Goal: Task Accomplishment & Management: Complete application form

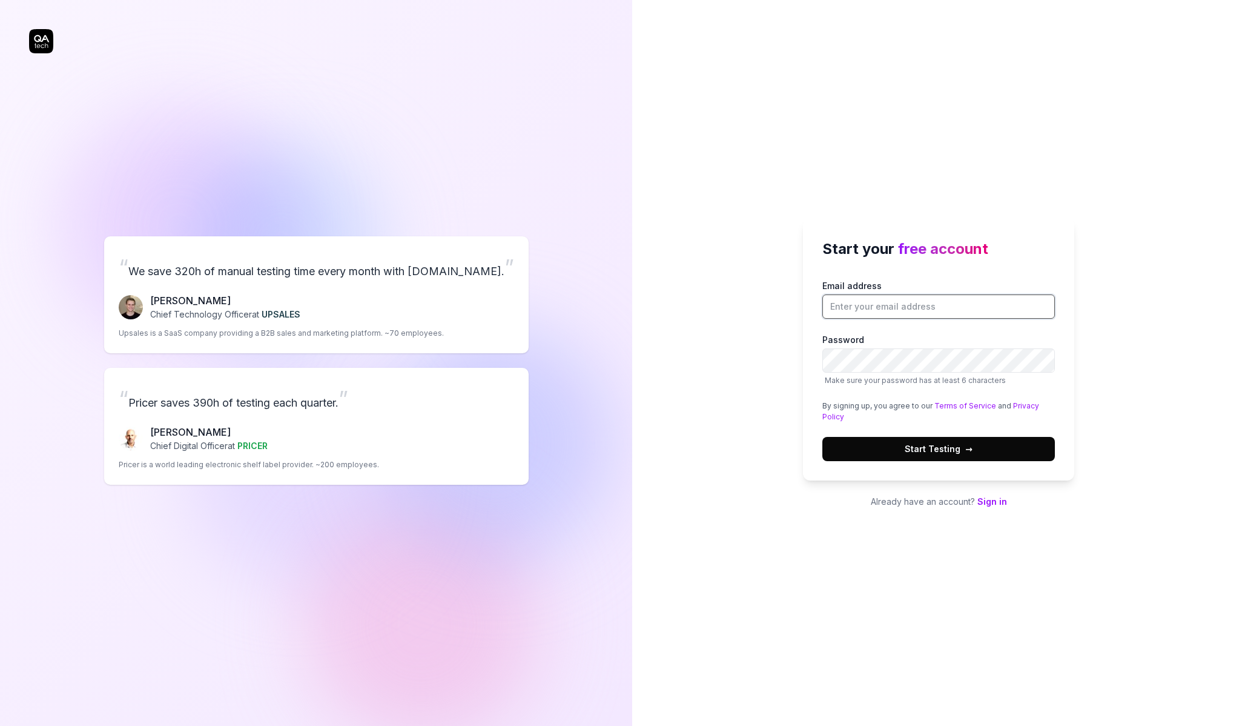
click at [851, 297] on input "Email address" at bounding box center [939, 306] width 233 height 24
type input "[EMAIL_ADDRESS][DOMAIN_NAME]"
click at [978, 447] on button "Start Testing →" at bounding box center [939, 449] width 233 height 24
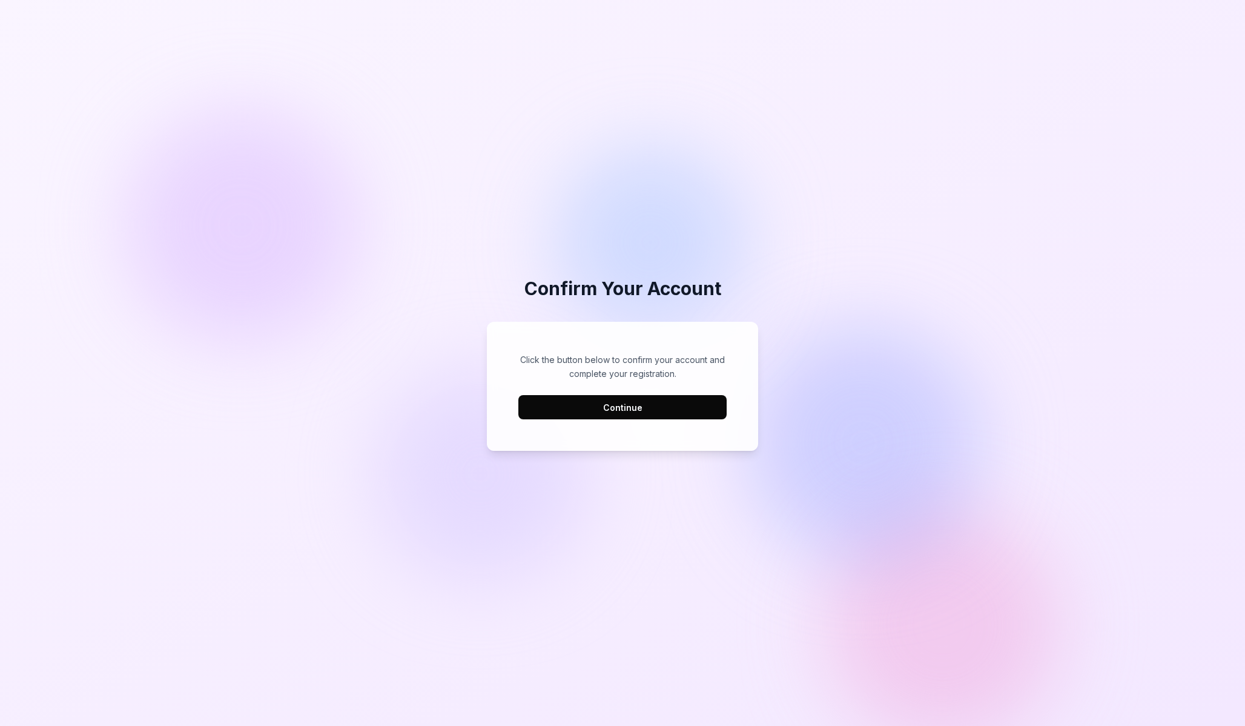
click at [571, 416] on button "Continue" at bounding box center [623, 407] width 208 height 24
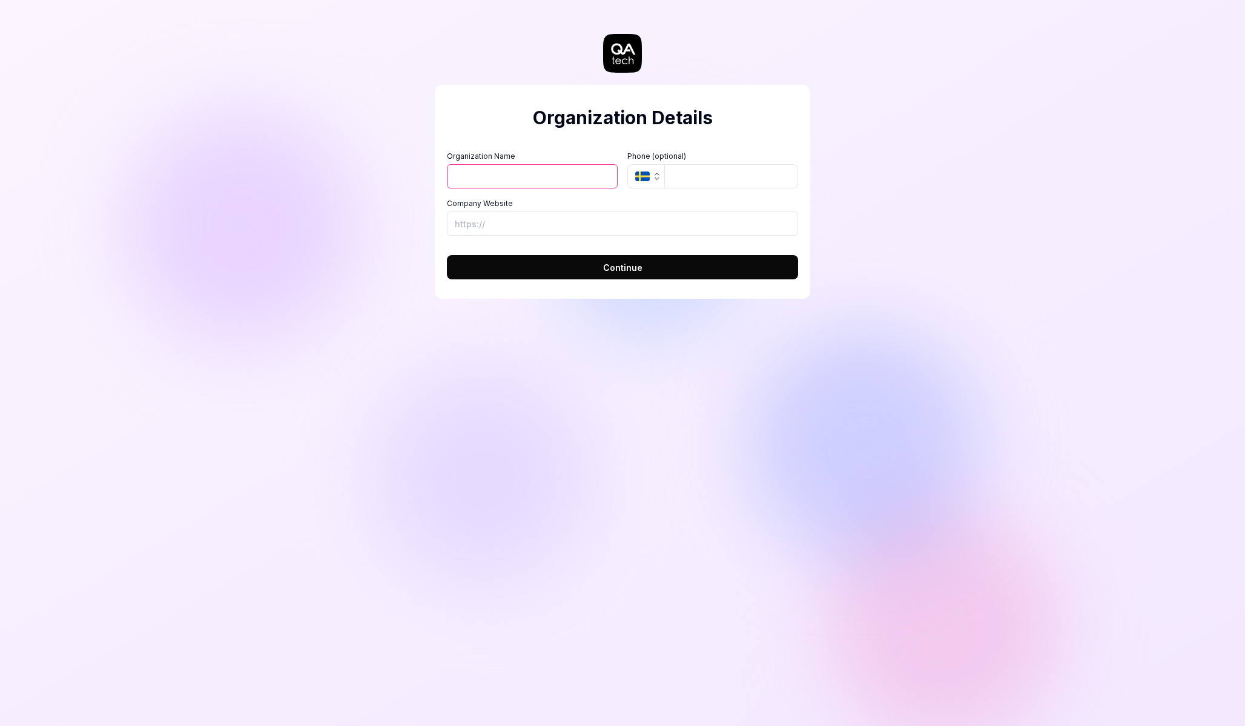
click at [537, 179] on input "Organization Name" at bounding box center [532, 176] width 171 height 24
type input "[PERSON_NAME]"
click at [660, 282] on div "Organization Details Organization Name [PERSON_NAME] Organization Logo (Square …" at bounding box center [623, 192] width 376 height 214
click at [660, 275] on button "Continue" at bounding box center [622, 267] width 351 height 24
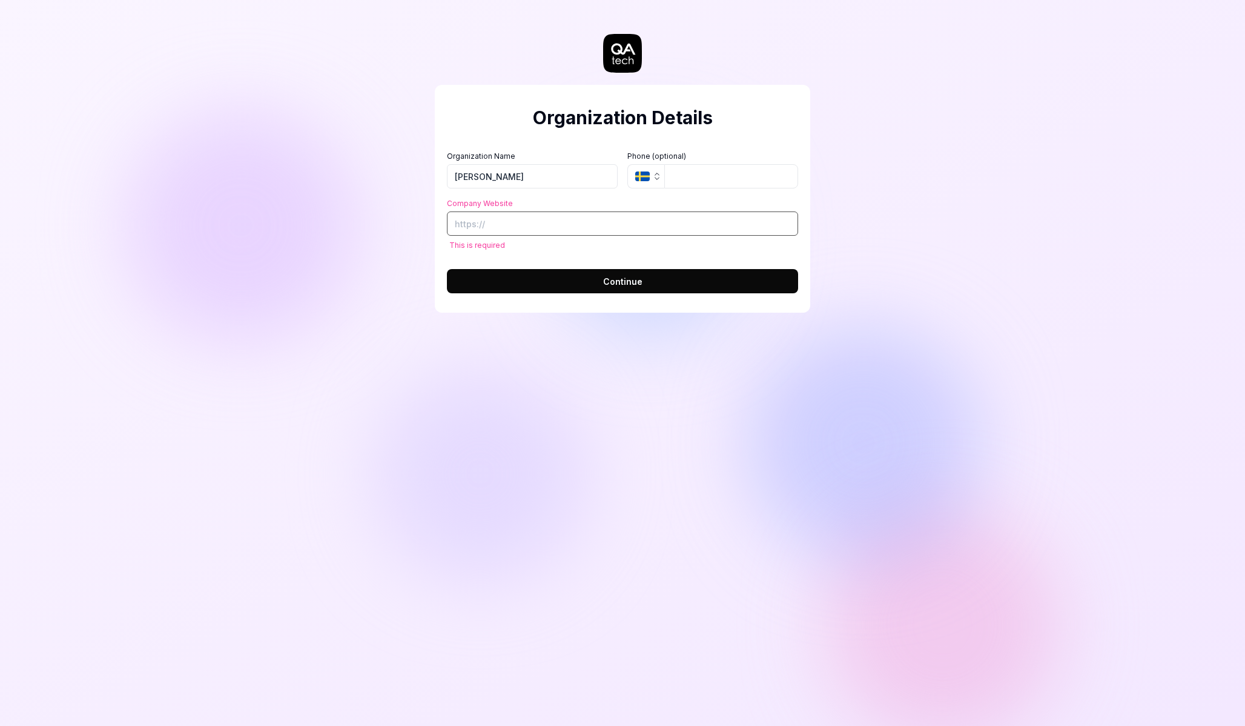
click at [543, 220] on input "Company Website" at bounding box center [622, 223] width 351 height 24
type input "[URL][DOMAIN_NAME]"
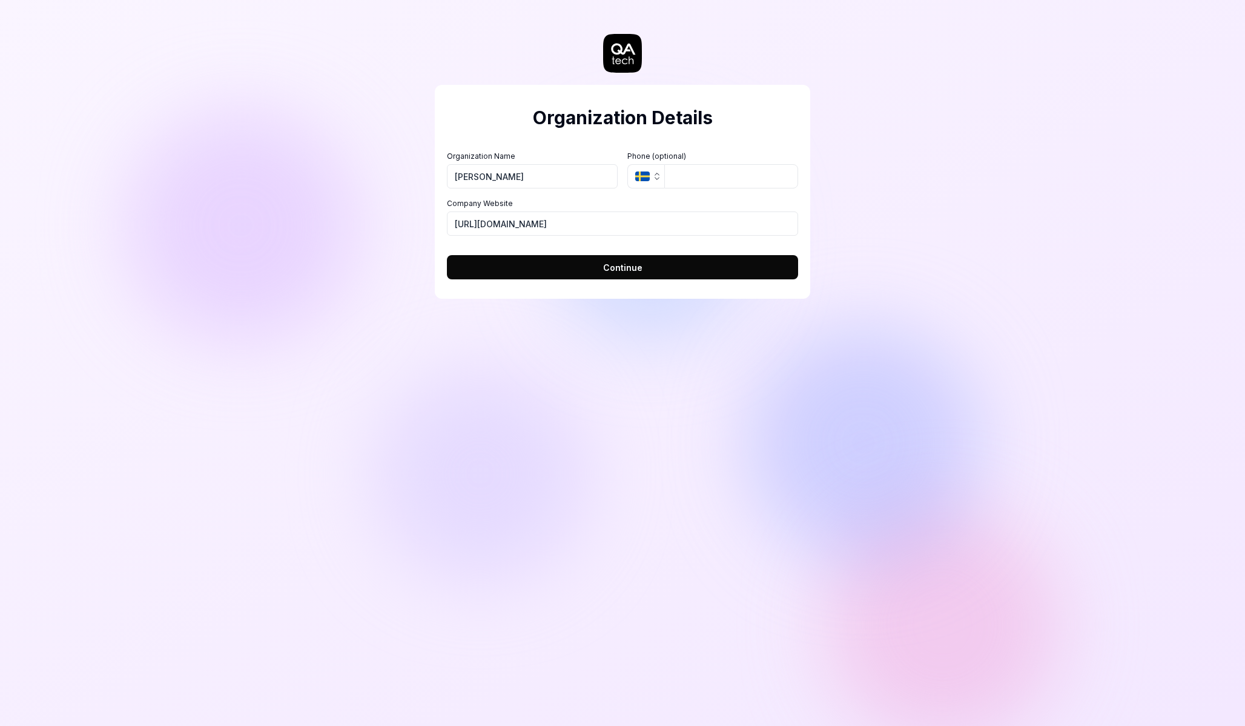
click at [573, 268] on button "Continue" at bounding box center [622, 267] width 351 height 24
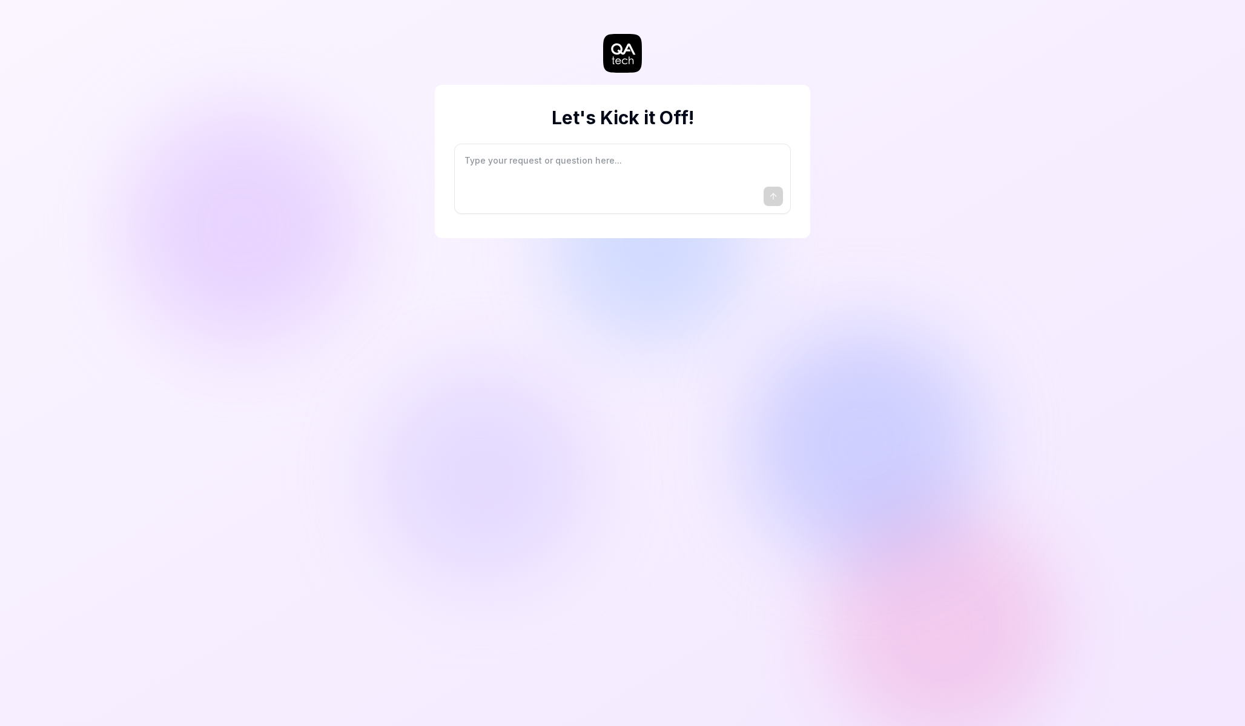
type textarea "*"
type textarea "I"
type textarea "*"
type textarea "I"
type textarea "*"
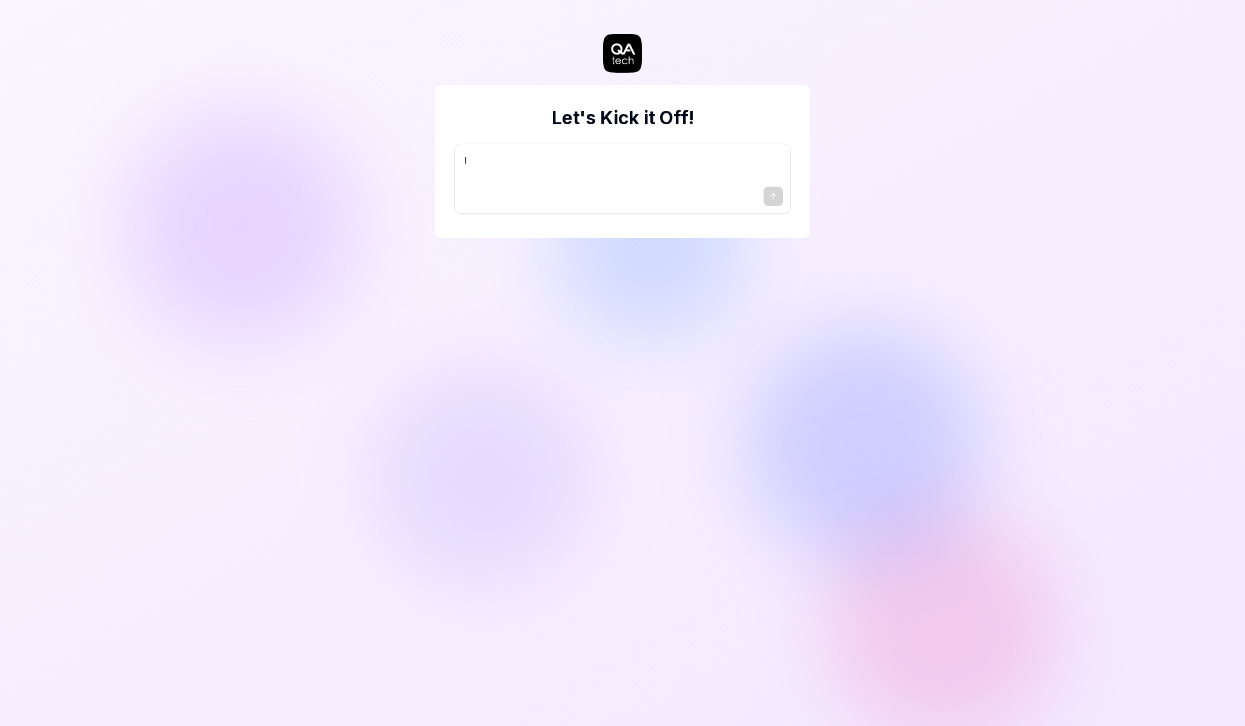
type textarea "I w"
type textarea "*"
type textarea "I wa"
type textarea "*"
type textarea "I wan"
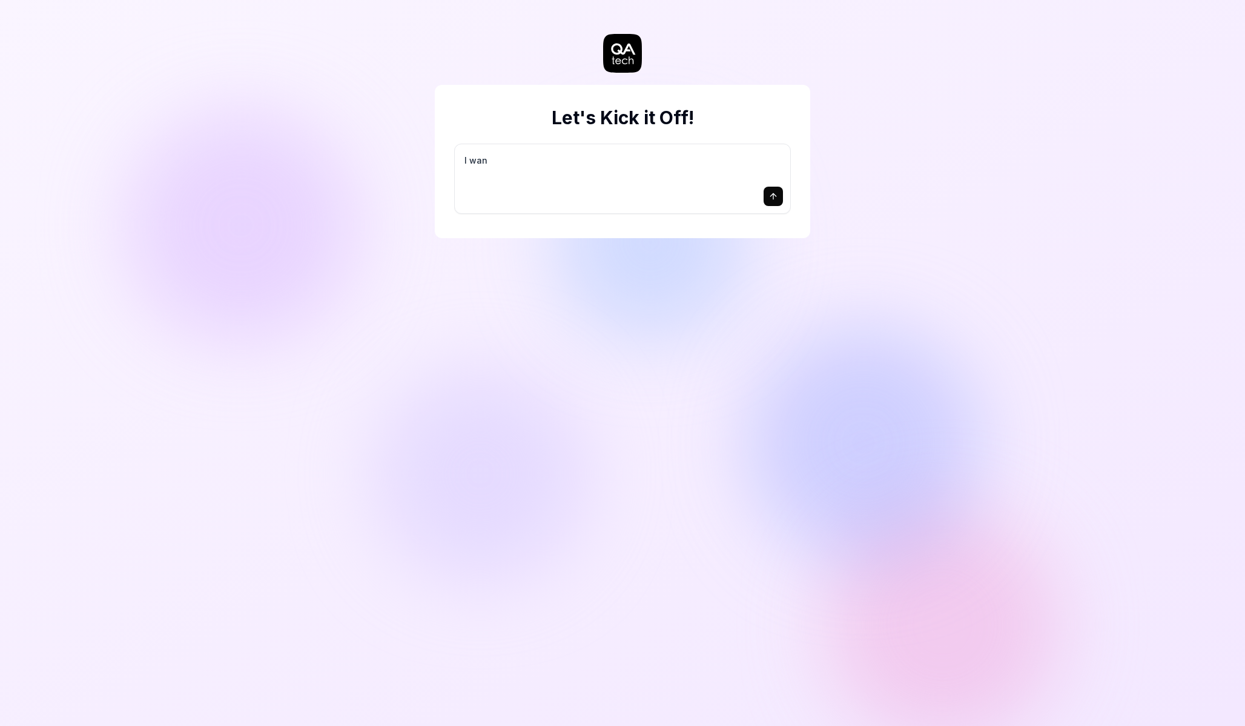
type textarea "*"
type textarea "I want"
type textarea "*"
type textarea "I want"
type textarea "*"
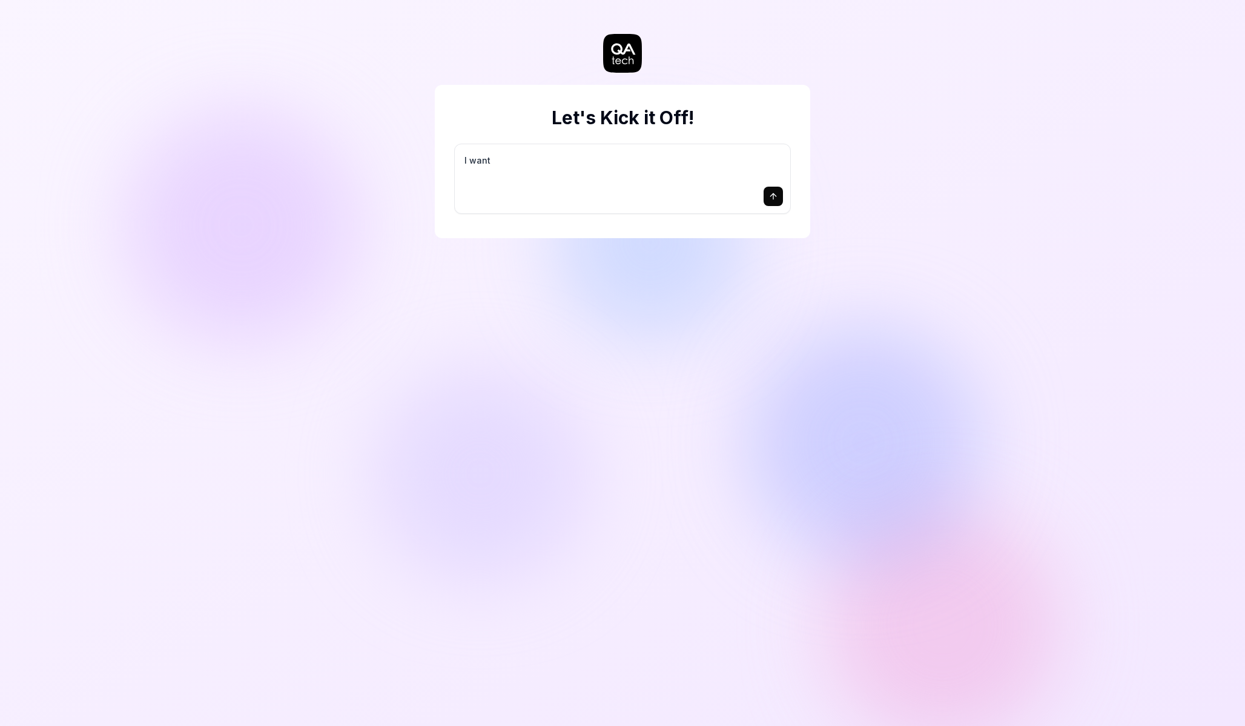
type textarea "I want a"
type textarea "*"
type textarea "I want a"
type textarea "*"
type textarea "I want a g"
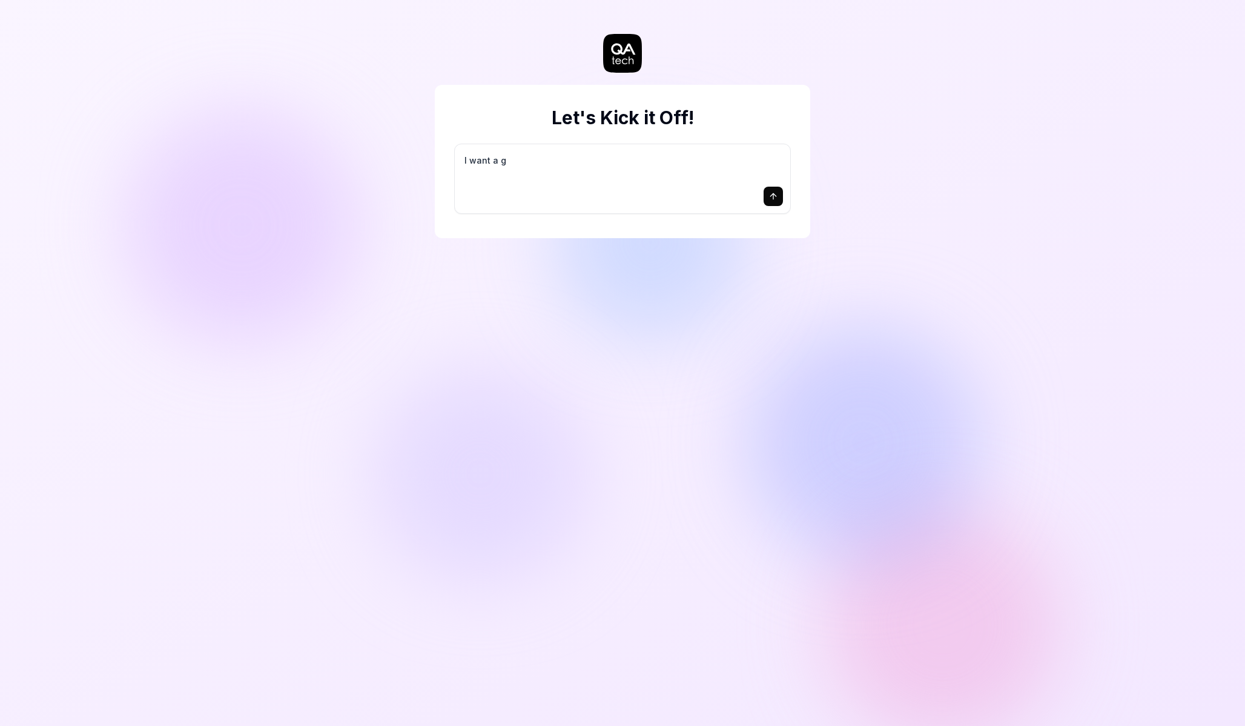
type textarea "*"
type textarea "I want a go"
type textarea "*"
type textarea "I want a goo"
type textarea "*"
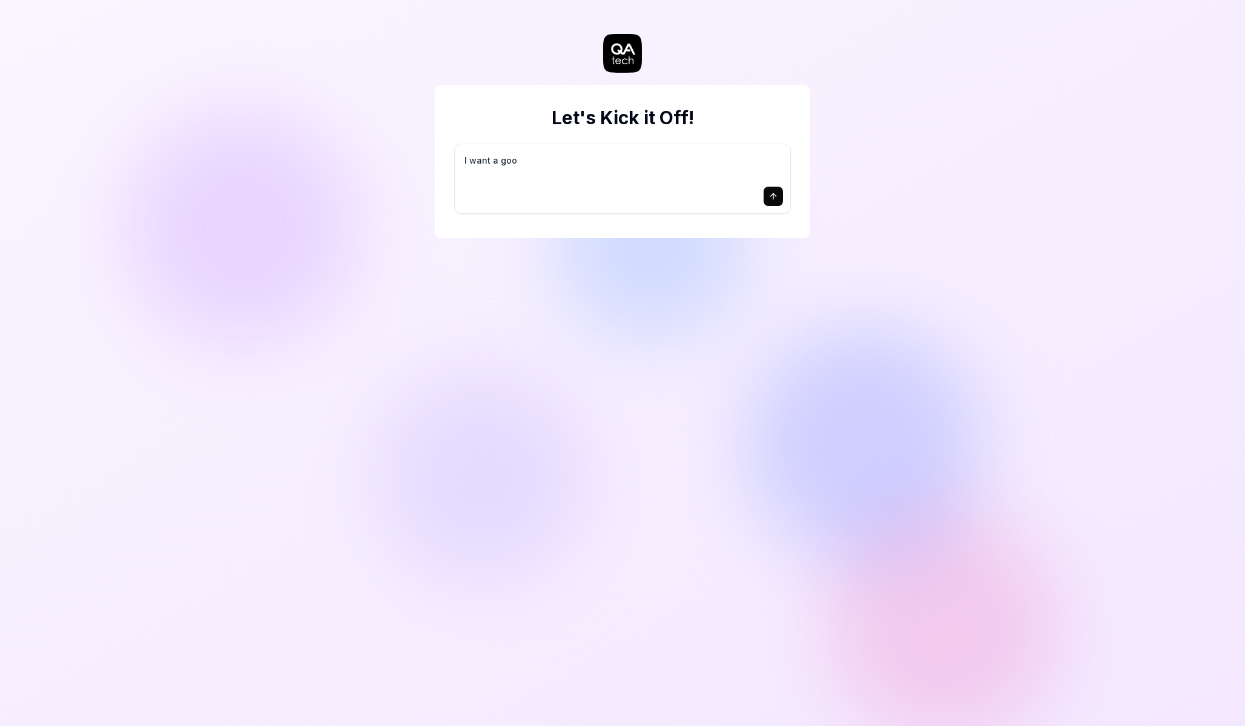
type textarea "I want a good"
type textarea "*"
type textarea "I want a good"
type textarea "*"
type textarea "I want a good t"
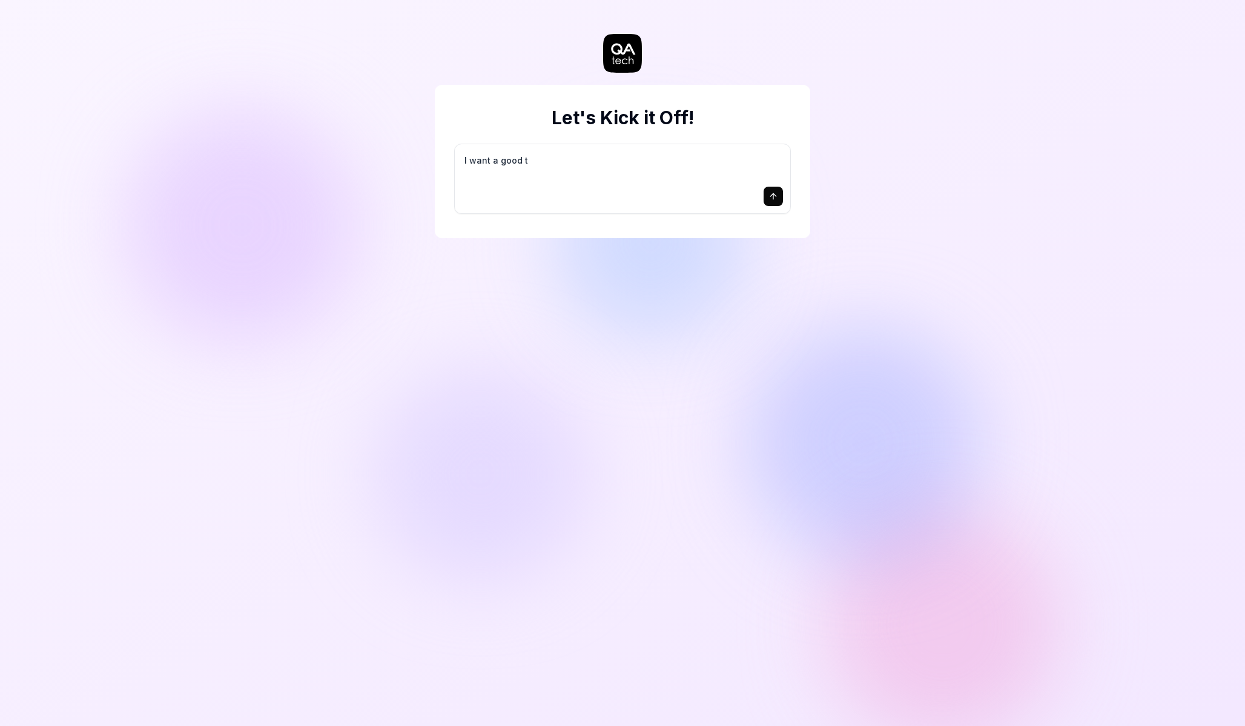
type textarea "*"
type textarea "I want a good te"
type textarea "*"
type textarea "I want a good tes"
type textarea "*"
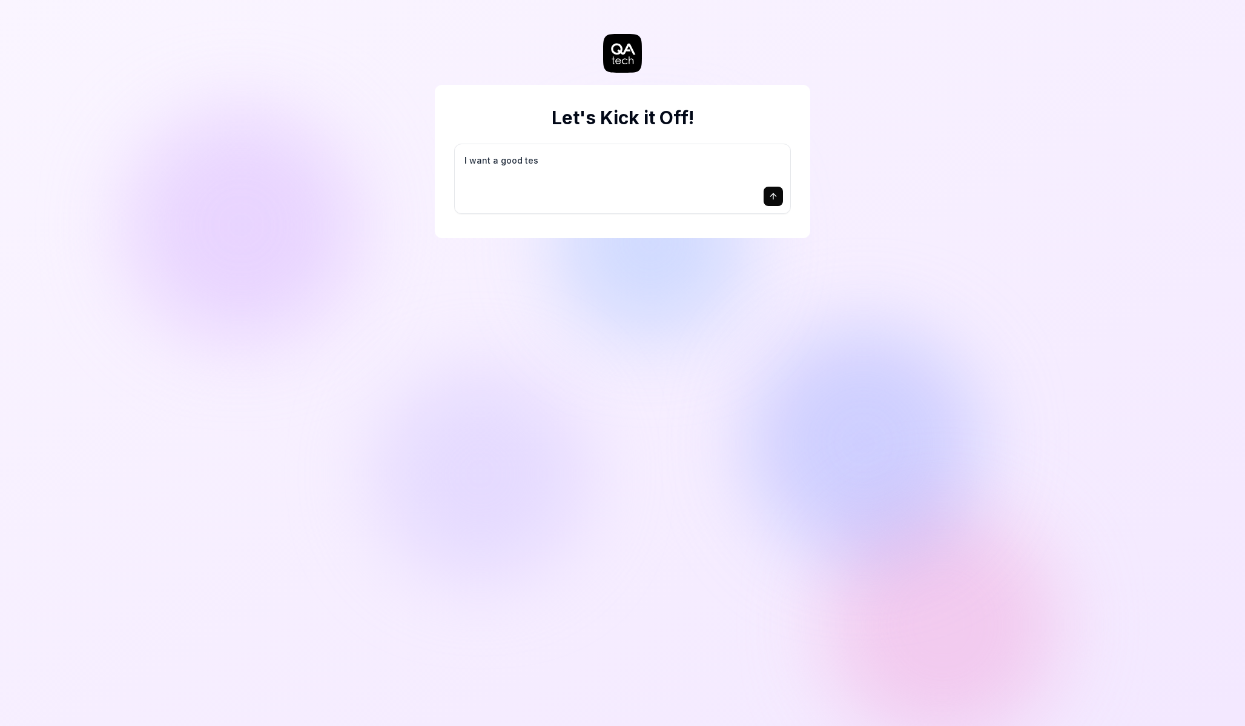
type textarea "I want a good test"
type textarea "*"
type textarea "I want a good test"
type textarea "*"
type textarea "I want a good test s"
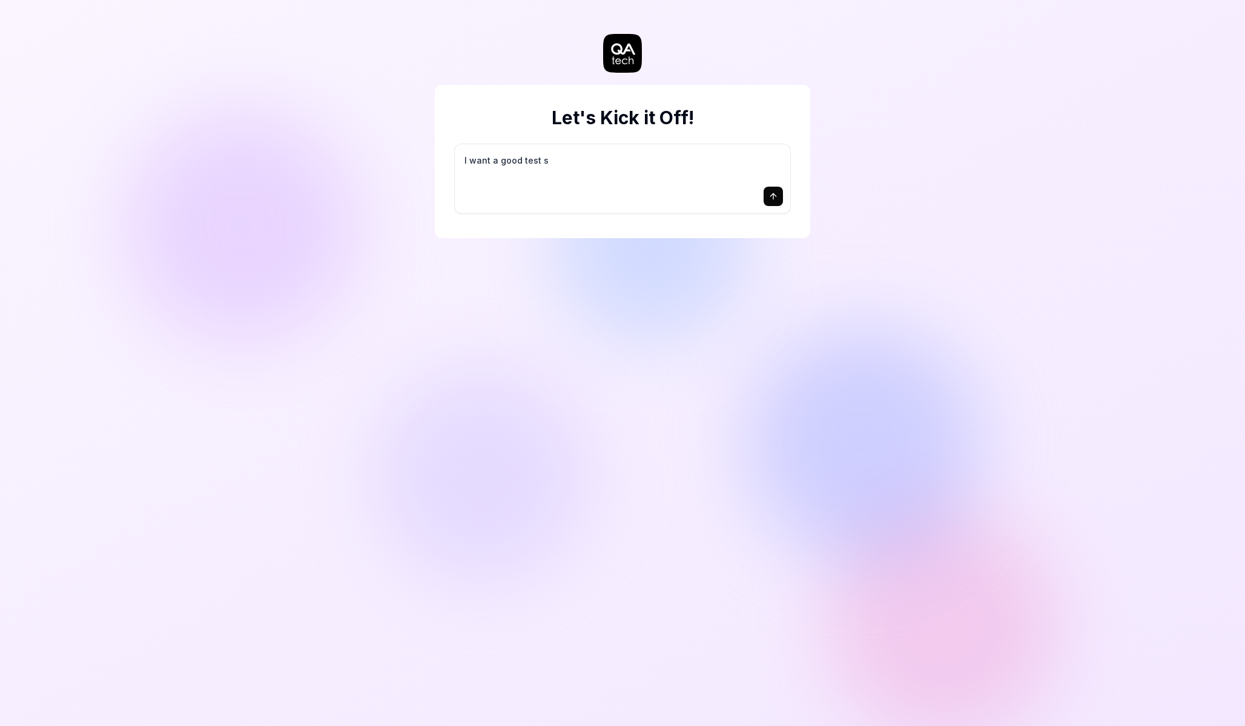
type textarea "*"
type textarea "I want a good test se"
type textarea "*"
type textarea "I want a good test set"
type textarea "*"
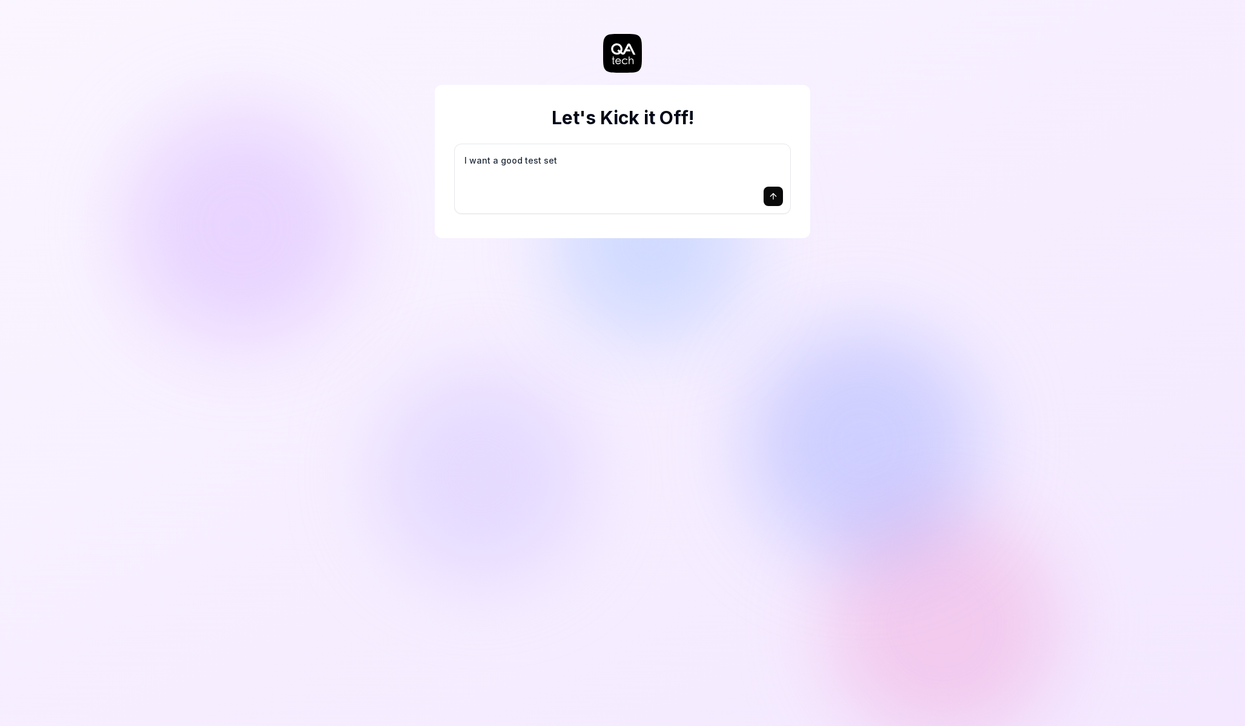
type textarea "I want a good test setu"
type textarea "*"
type textarea "I want a good test setup"
type textarea "*"
type textarea "I want a good test setup"
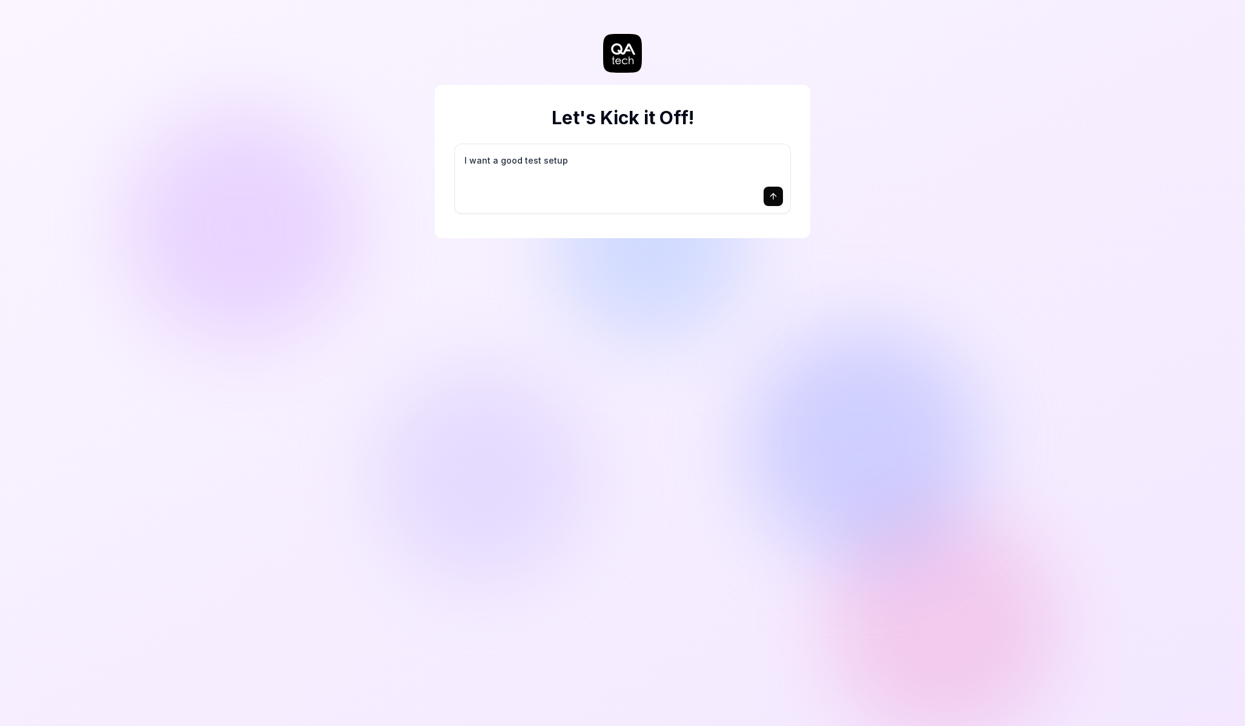
type textarea "*"
type textarea "I want a good test setup f"
type textarea "*"
type textarea "I want a good test setup fo"
type textarea "*"
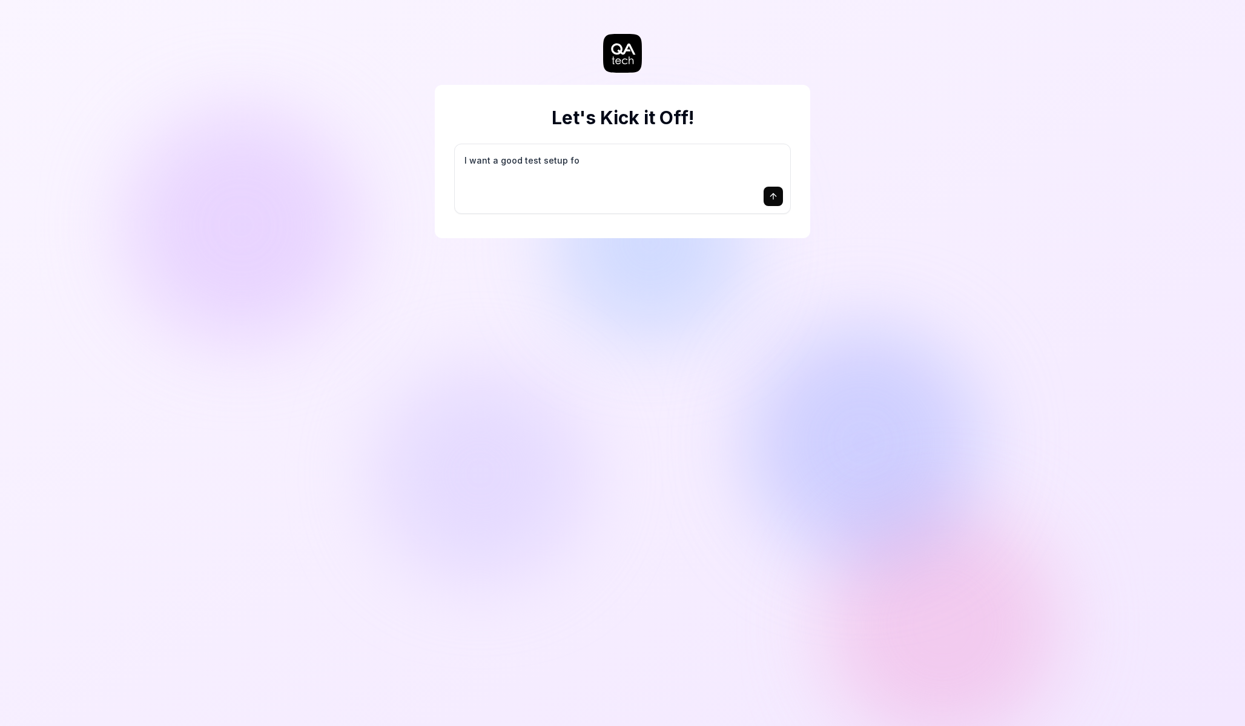
type textarea "I want a good test setup for"
type textarea "*"
type textarea "I want a good test setup for"
type textarea "*"
type textarea "I want a good test setup for m"
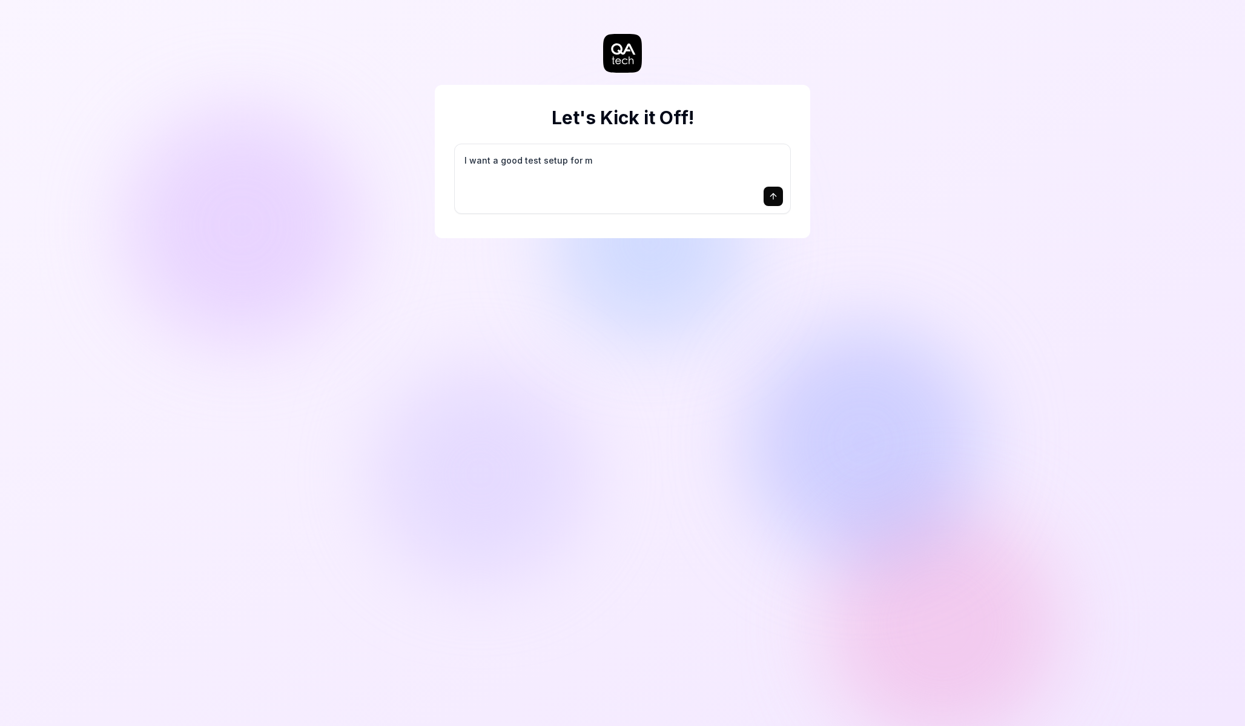
type textarea "*"
type textarea "I want a good test setup for my"
type textarea "*"
type textarea "I want a good test setup for my"
type textarea "*"
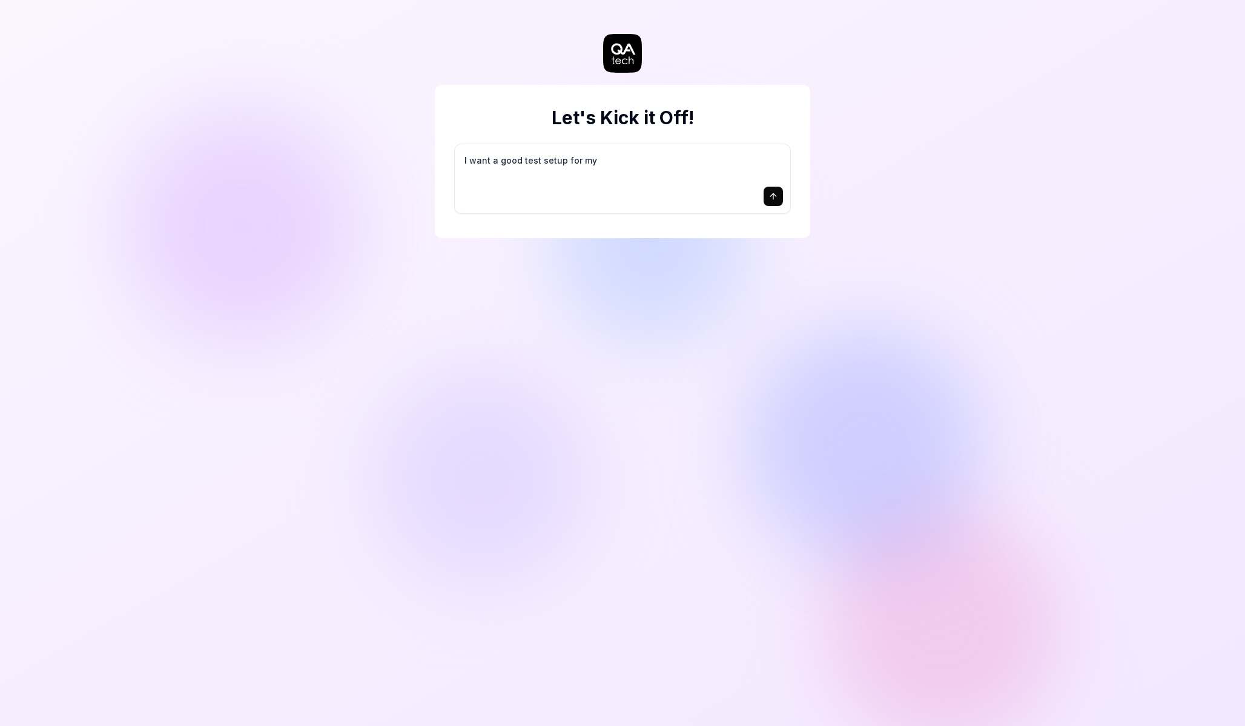
type textarea "I want a good test setup for my s"
type textarea "*"
type textarea "I want a good test setup for my si"
type textarea "*"
type textarea "I want a good test setup for my sit"
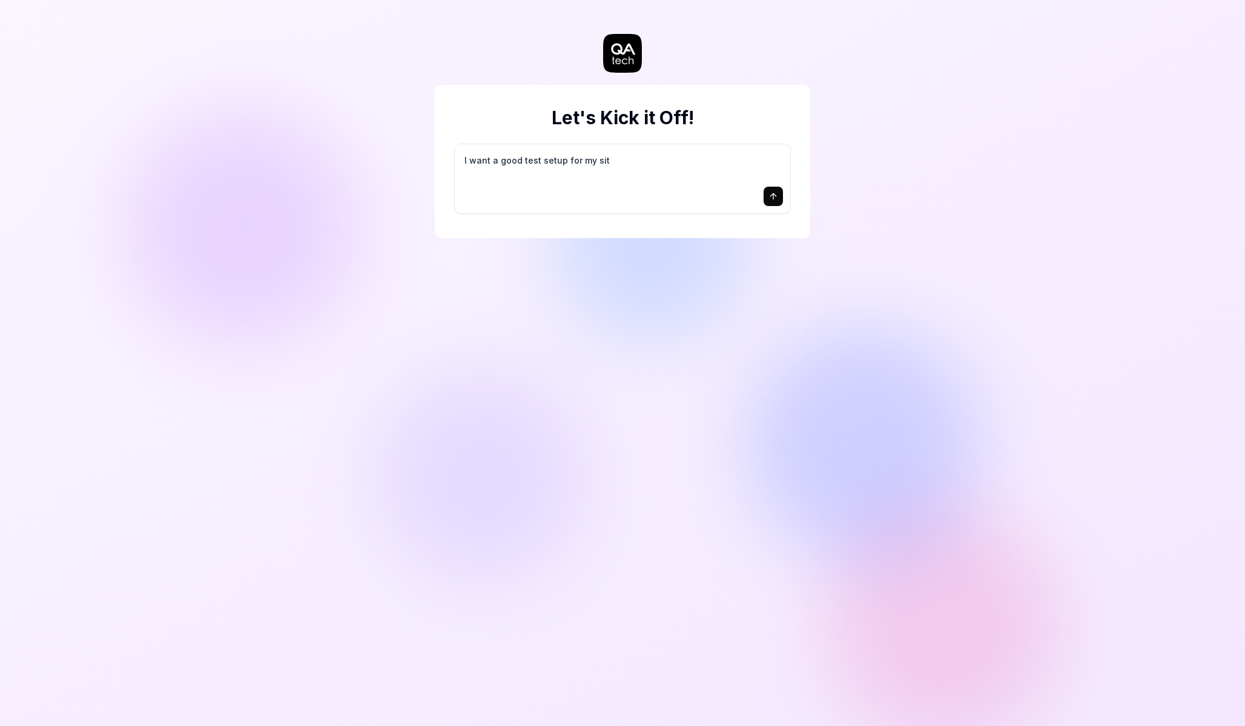
type textarea "*"
type textarea "I want a good test setup for my site"
type textarea "*"
type textarea "I want a good test setup for my site"
type textarea "*"
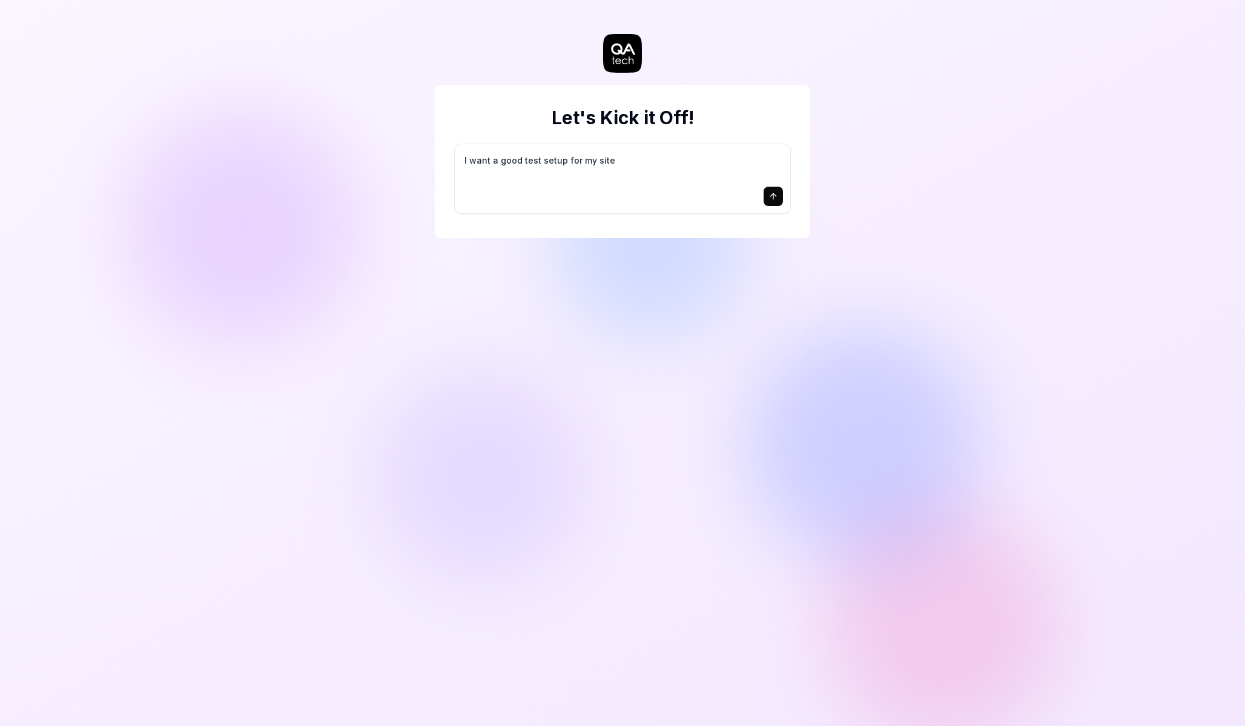
type textarea "I want a good test setup for my site -"
type textarea "*"
type textarea "I want a good test setup for my site -"
type textarea "*"
type textarea "I want a good test setup for my site - h"
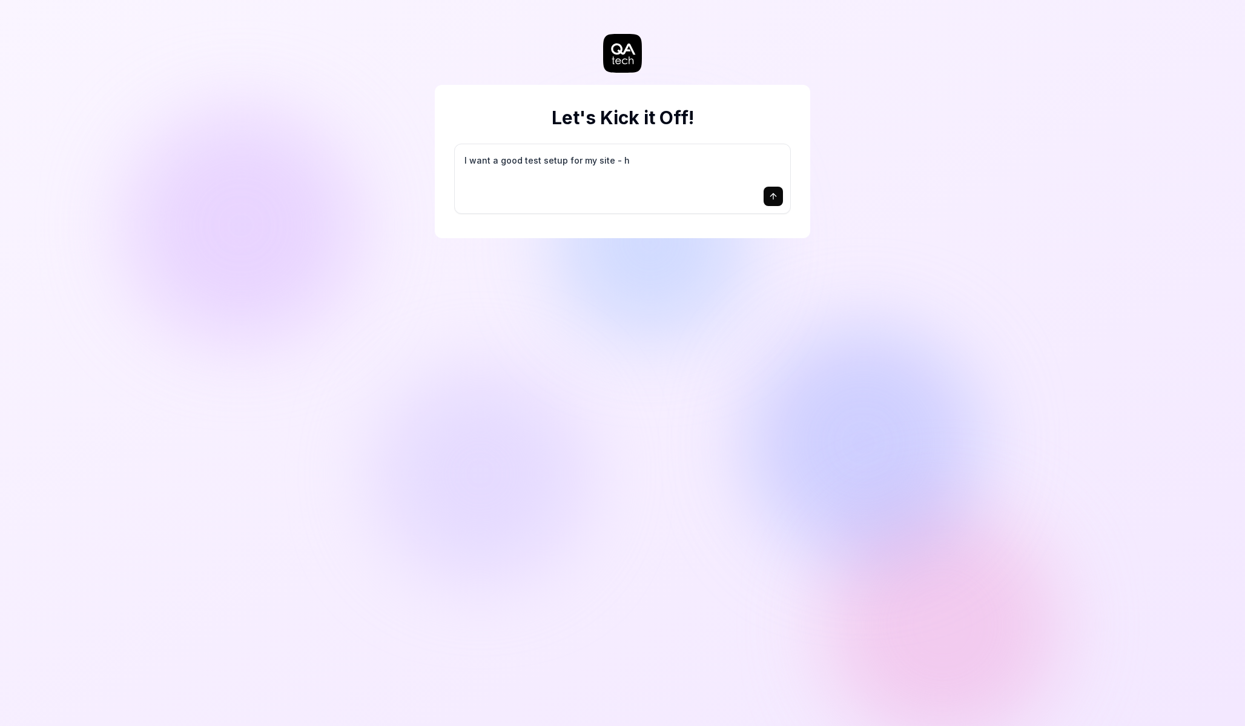
type textarea "*"
type textarea "I want a good test setup for my site - he"
type textarea "*"
type textarea "I want a good test setup for my site - hel"
type textarea "*"
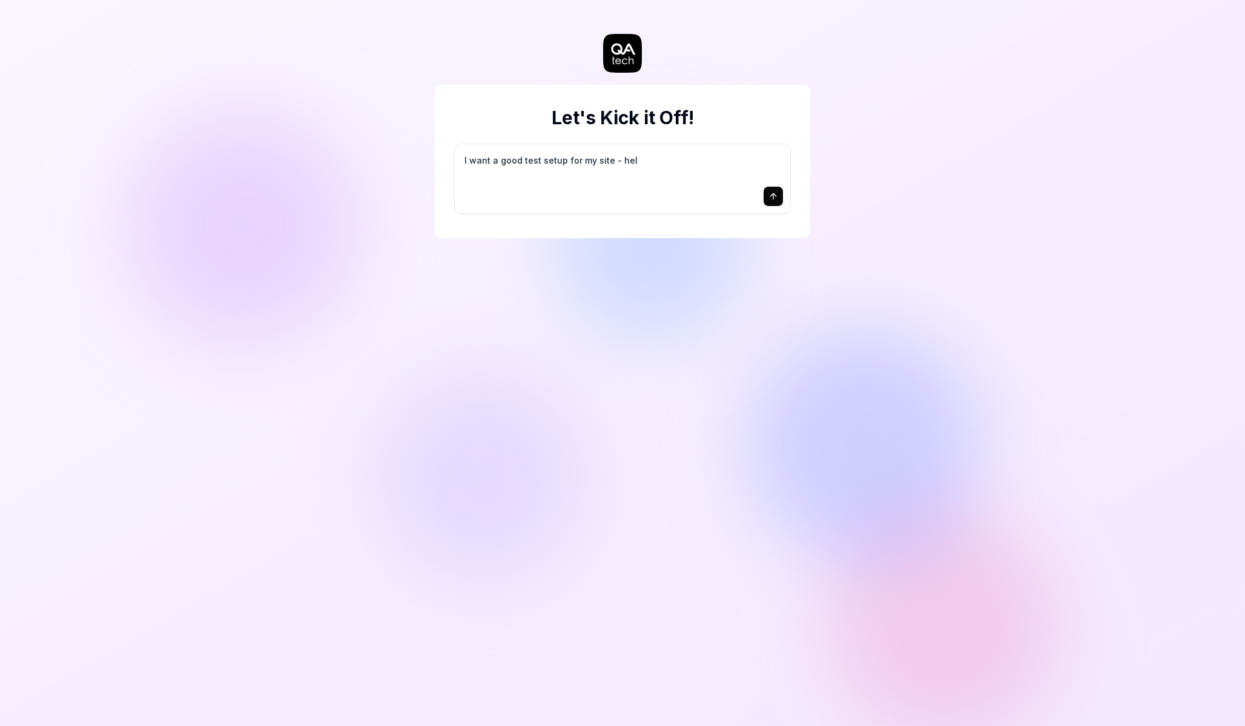
type textarea "I want a good test setup for my site - help"
type textarea "*"
type textarea "I want a good test setup for my site - help"
type textarea "*"
type textarea "I want a good test setup for my site - help m"
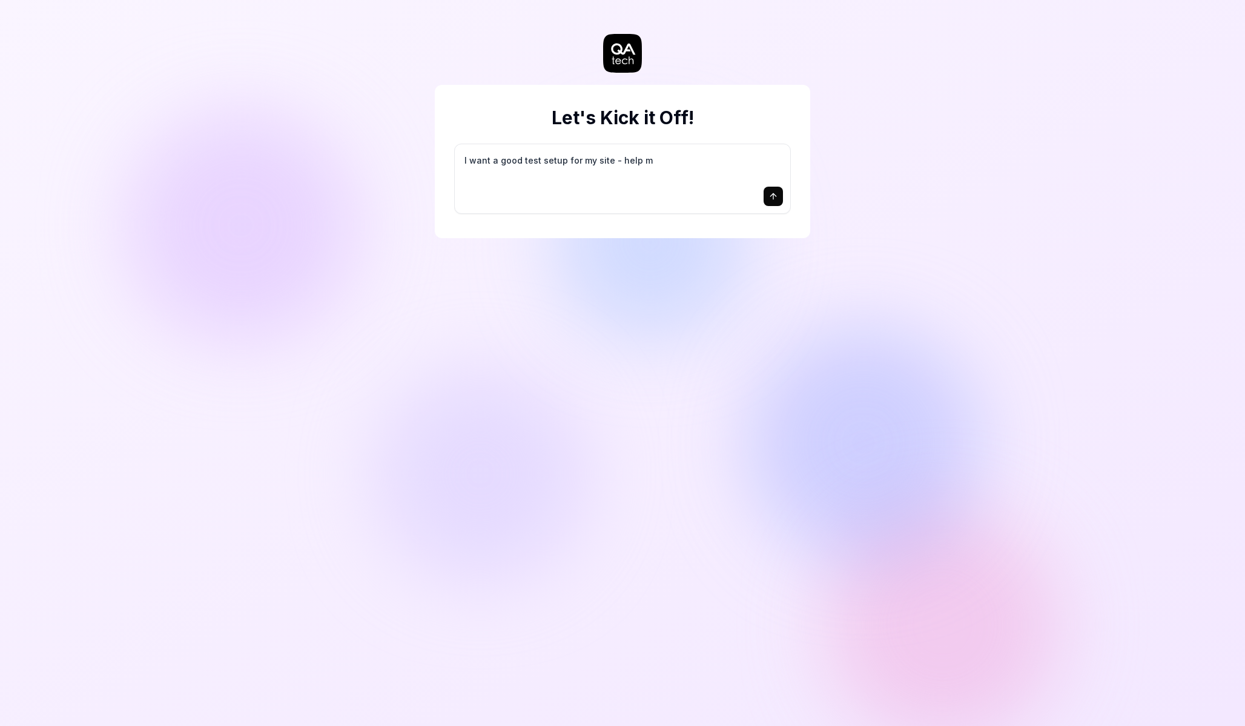
type textarea "*"
type textarea "I want a good test setup for my site - help me"
type textarea "*"
type textarea "I want a good test setup for my site - help me"
type textarea "*"
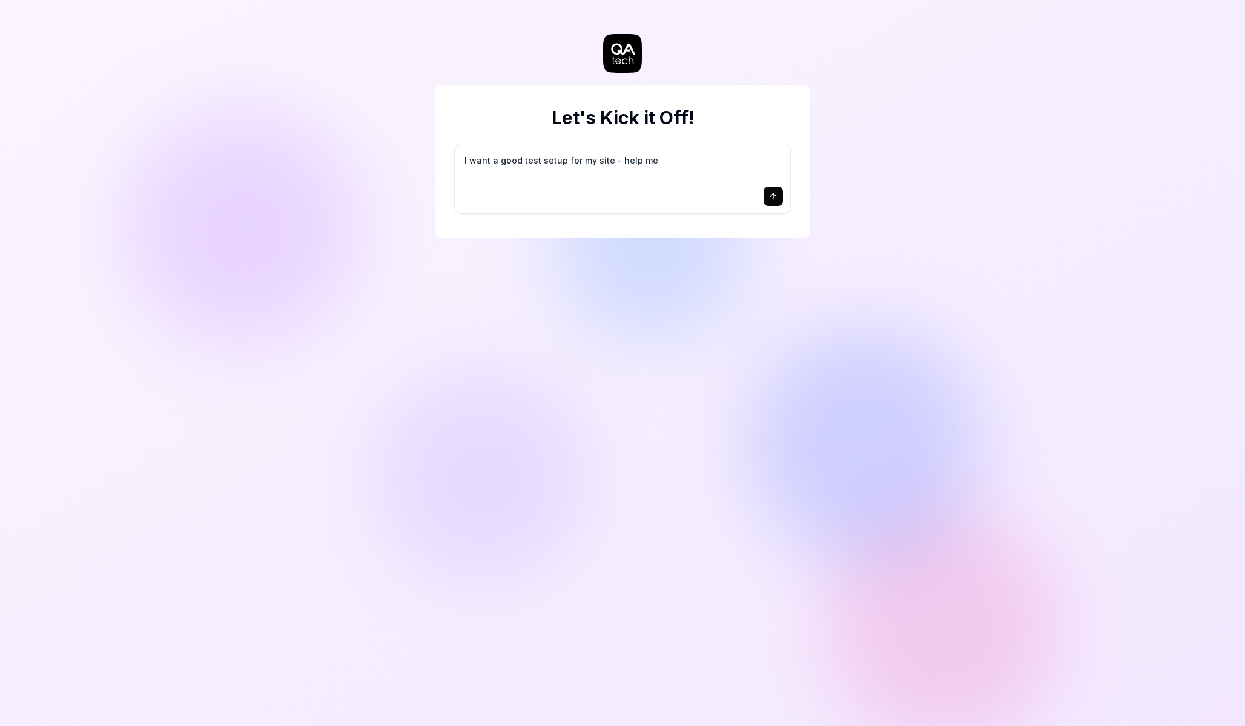
type textarea "I want a good test setup for my site - help me c"
type textarea "*"
type textarea "I want a good test setup for my site - help me cr"
type textarea "*"
type textarea "I want a good test setup for my site - help me cre"
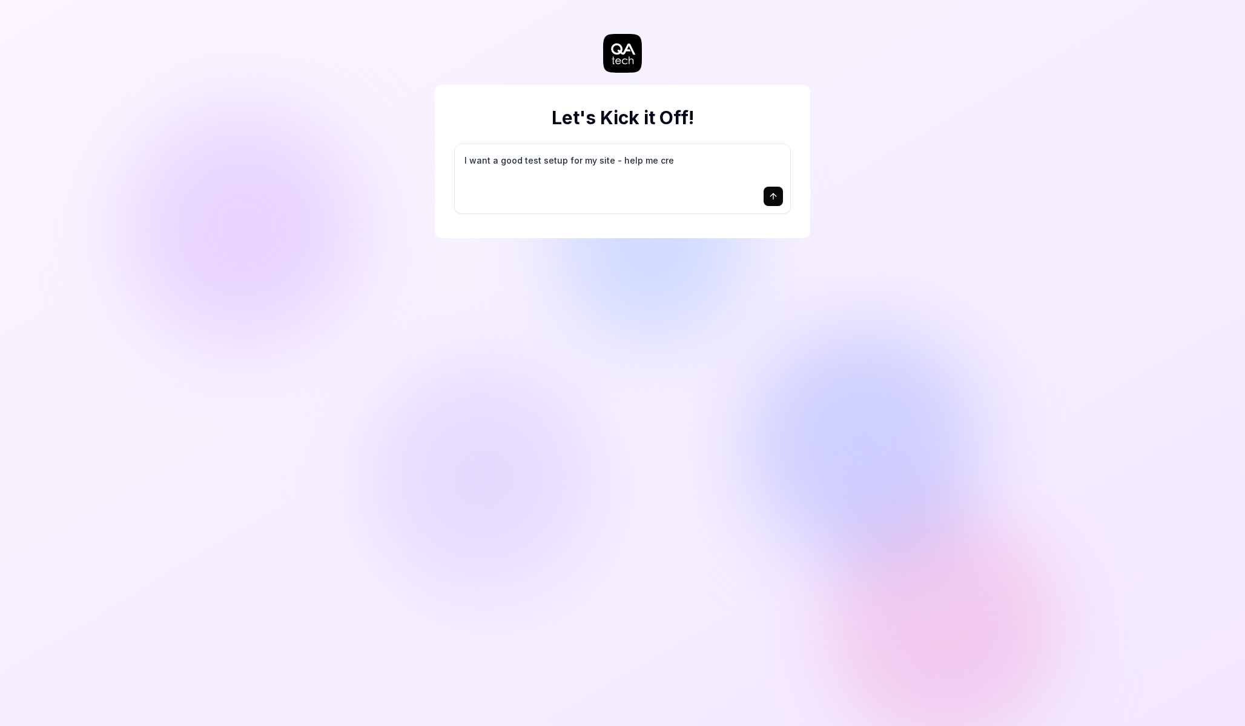
type textarea "*"
type textarea "I want a good test setup for my site - help me crea"
type textarea "*"
type textarea "I want a good test setup for my site - help me creat"
type textarea "*"
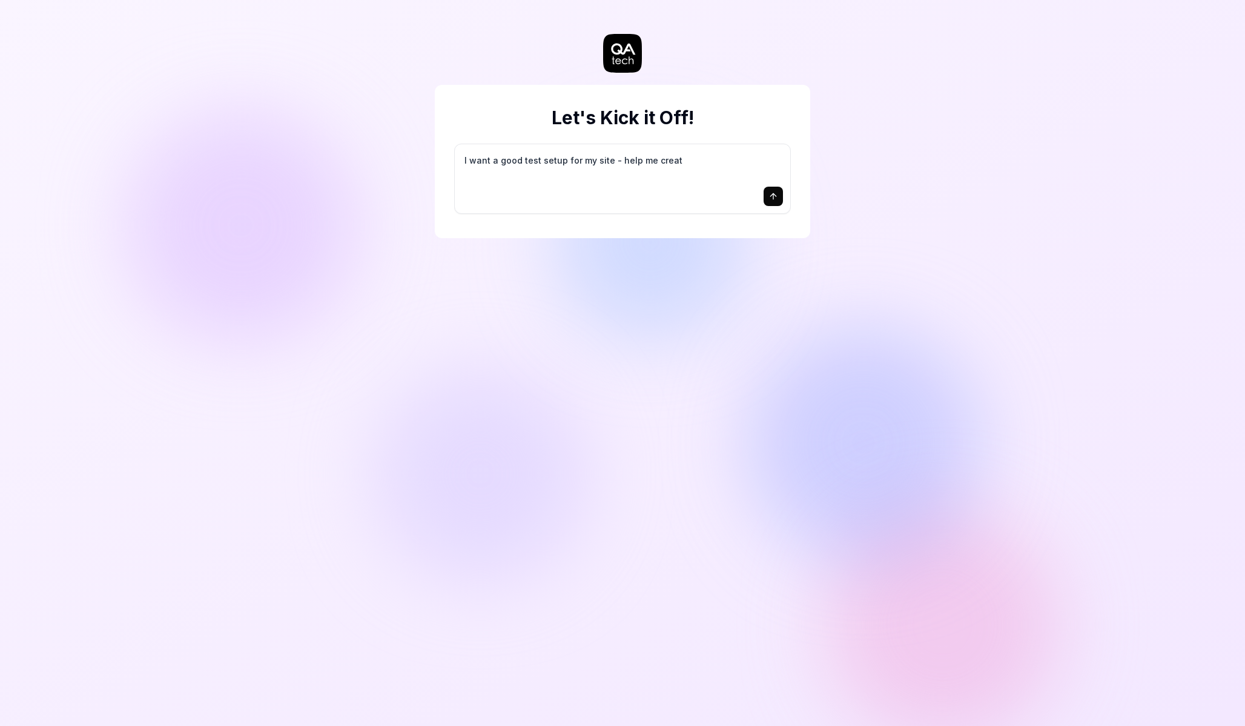
type textarea "I want a good test setup for my site - help me create"
type textarea "*"
type textarea "I want a good test setup for my site - help me create"
type textarea "*"
type textarea "I want a good test setup for my site - help me create t"
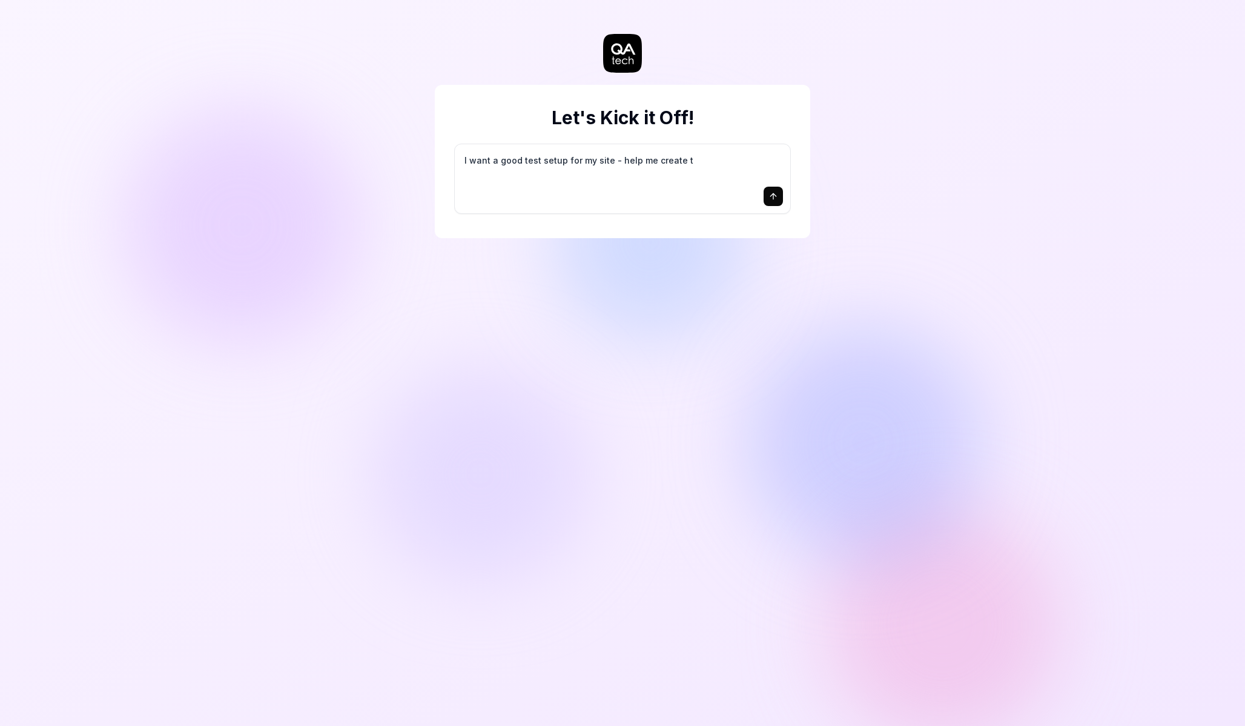
type textarea "*"
type textarea "I want a good test setup for my site - help me create th"
type textarea "*"
type textarea "I want a good test setup for my site - help me create the"
type textarea "*"
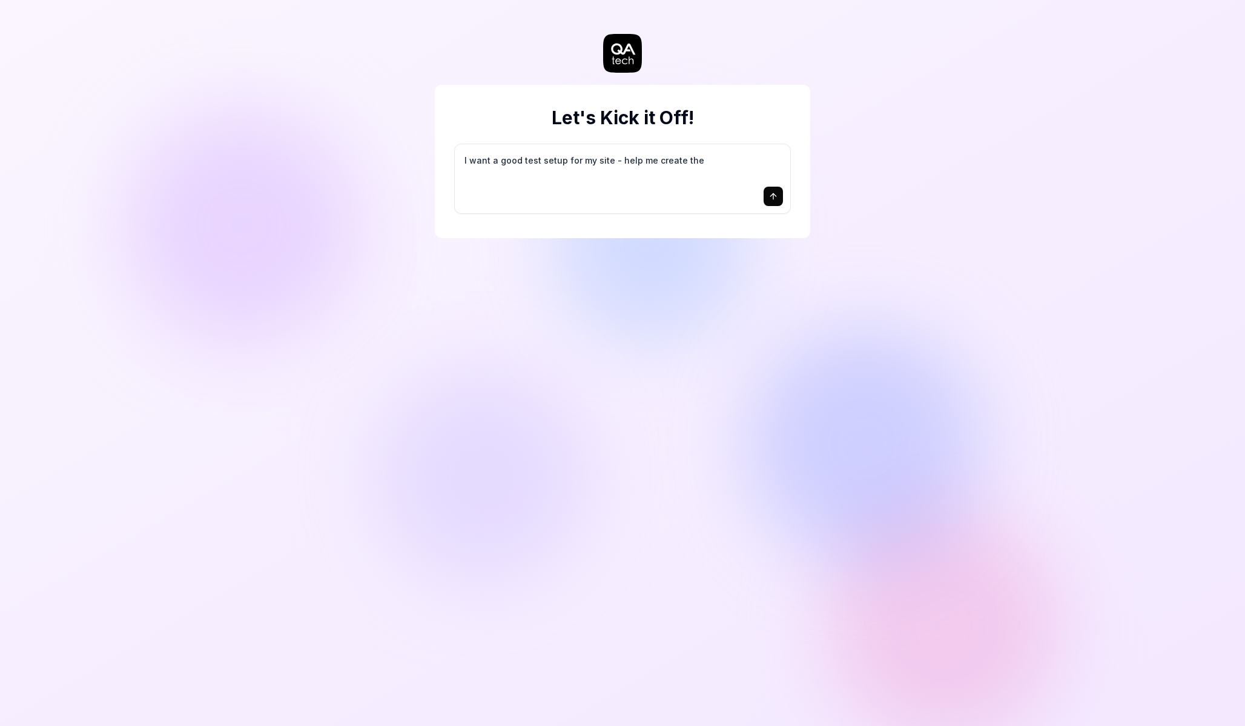
type textarea "I want a good test setup for my site - help me create the"
type textarea "*"
type textarea "I want a good test setup for my site - help me create the f"
type textarea "*"
type textarea "I want a good test setup for my site - help me create the fi"
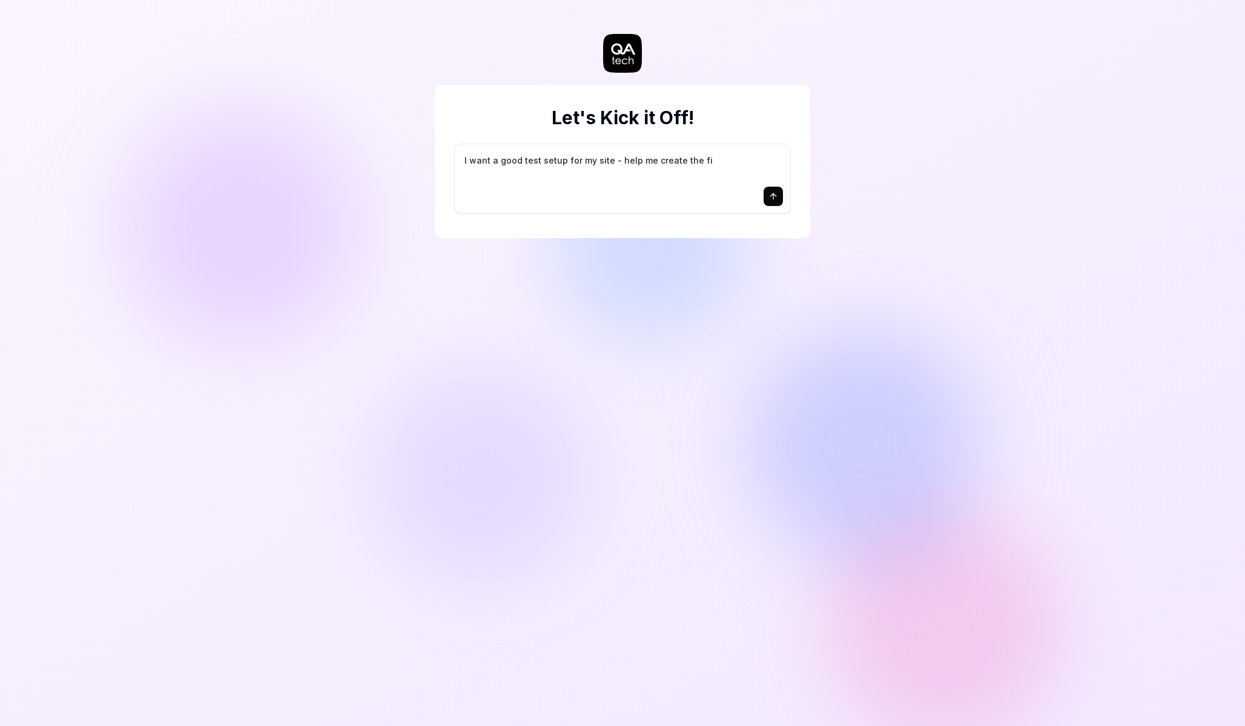
type textarea "*"
type textarea "I want a good test setup for my site - help me create the fir"
type textarea "*"
type textarea "I want a good test setup for my site - help me create the firs"
type textarea "*"
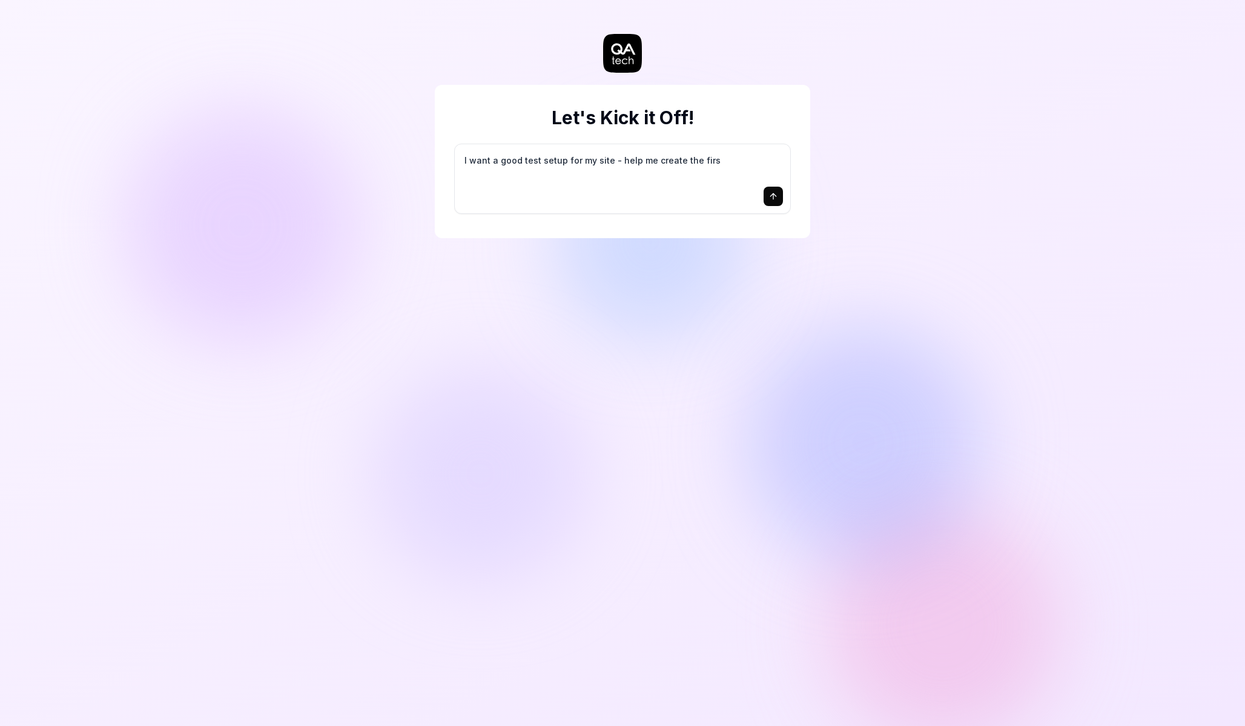
type textarea "I want a good test setup for my site - help me create the first"
type textarea "*"
type textarea "I want a good test setup for my site - help me create the first"
type textarea "*"
type textarea "I want a good test setup for my site - help me create the first 3"
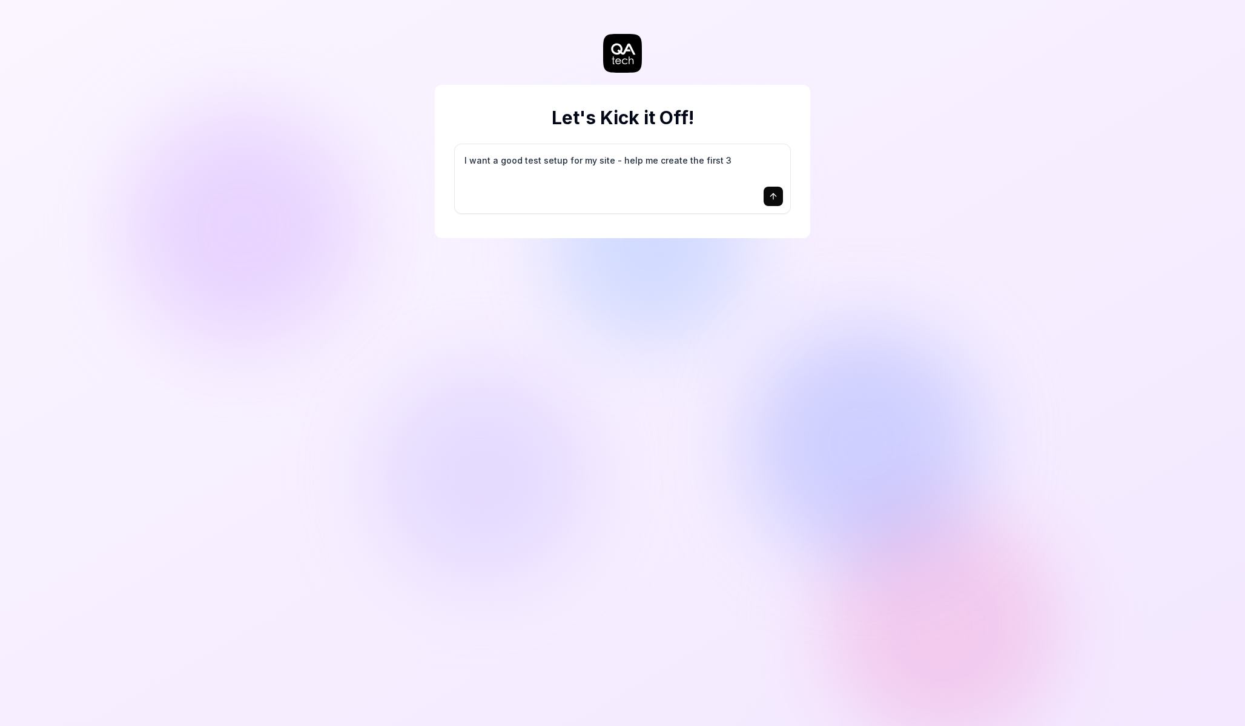
type textarea "*"
type textarea "I want a good test setup for my site - help me create the first 3-"
type textarea "*"
type textarea "I want a good test setup for my site - help me create the first 3-5"
type textarea "*"
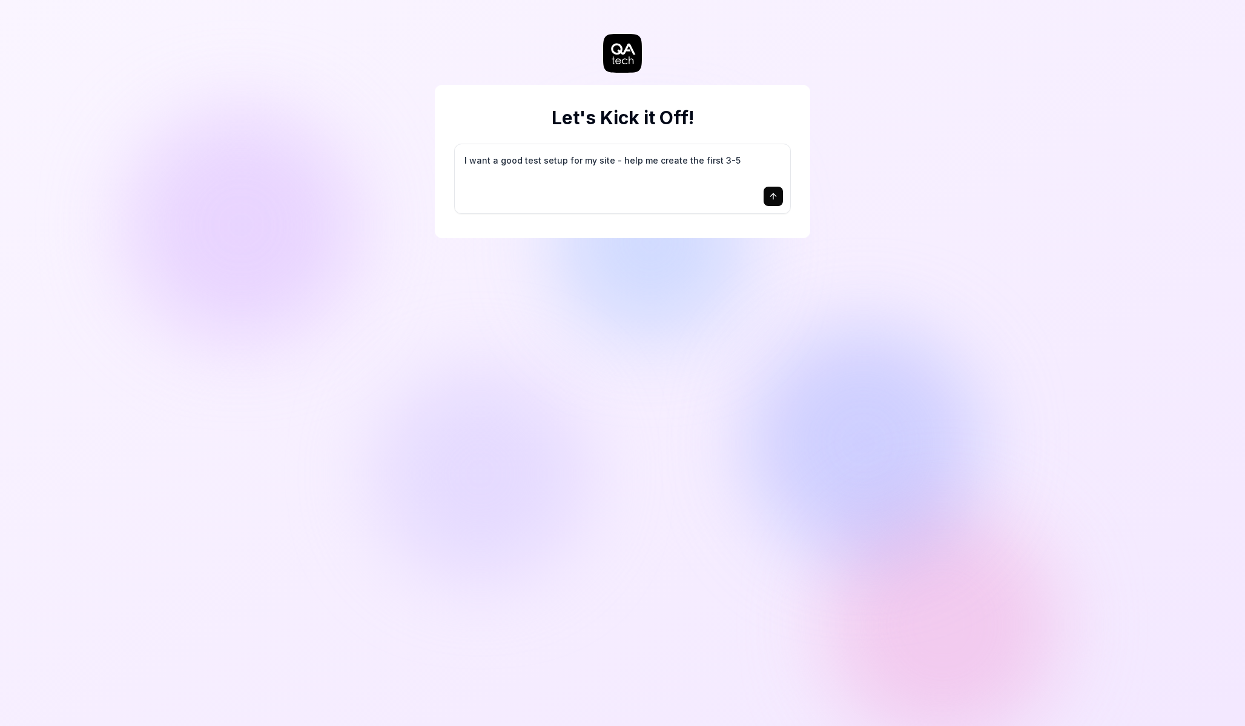
type textarea "I want a good test setup for my site - help me create the first 3-5"
type textarea "*"
type textarea "I want a good test setup for my site - help me create the first 3-5 t"
type textarea "*"
type textarea "I want a good test setup for my site - help me create the first 3-5 te"
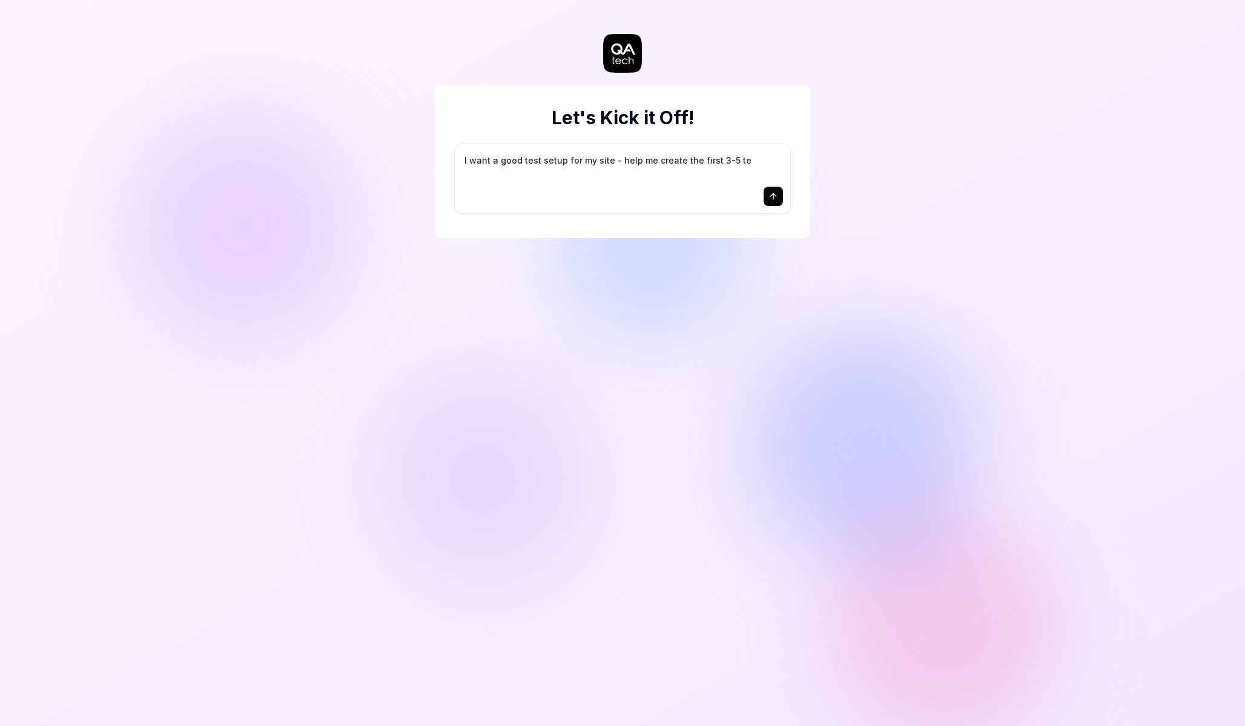
type textarea "*"
type textarea "I want a good test setup for my site - help me create the first 3-5 tes"
type textarea "*"
type textarea "I want a good test setup for my site - help me create the first 3-5 test"
type textarea "*"
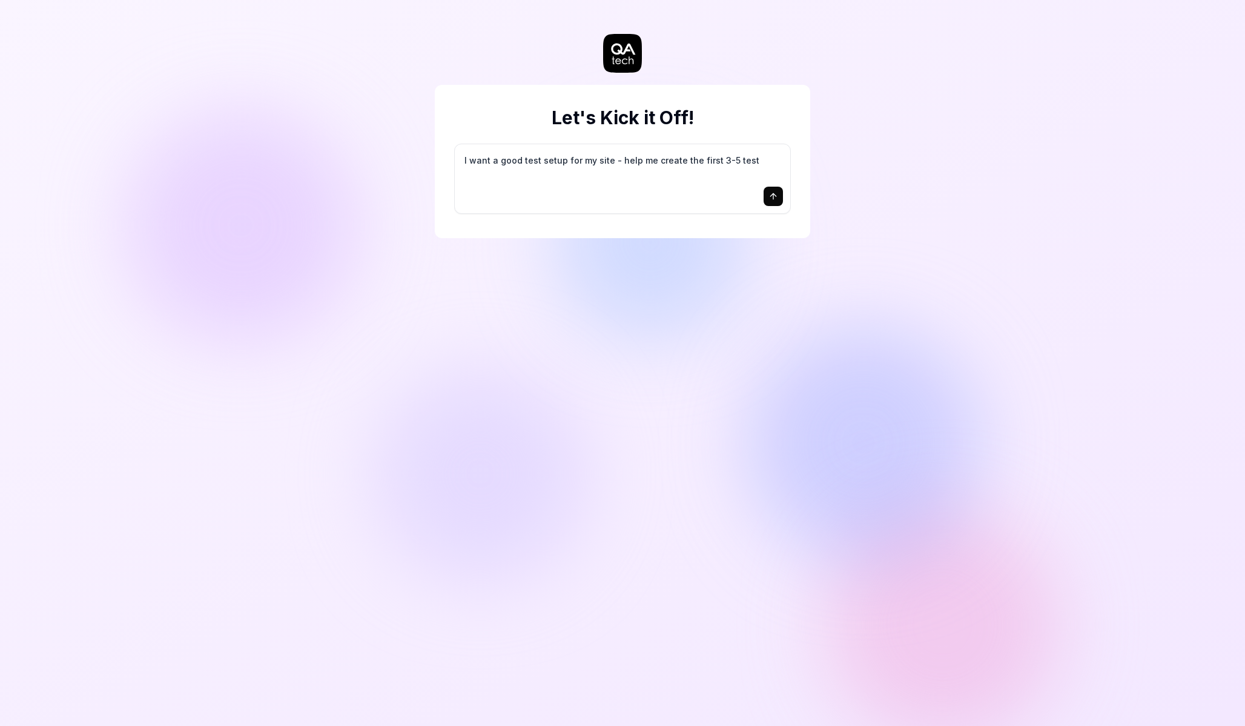
type textarea "I want a good test setup for my site - help me create the first 3-5 test"
type textarea "*"
type textarea "I want a good test setup for my site - help me create the first 3-5 test c"
type textarea "*"
type textarea "I want a good test setup for my site - help me create the first 3-5 test ca"
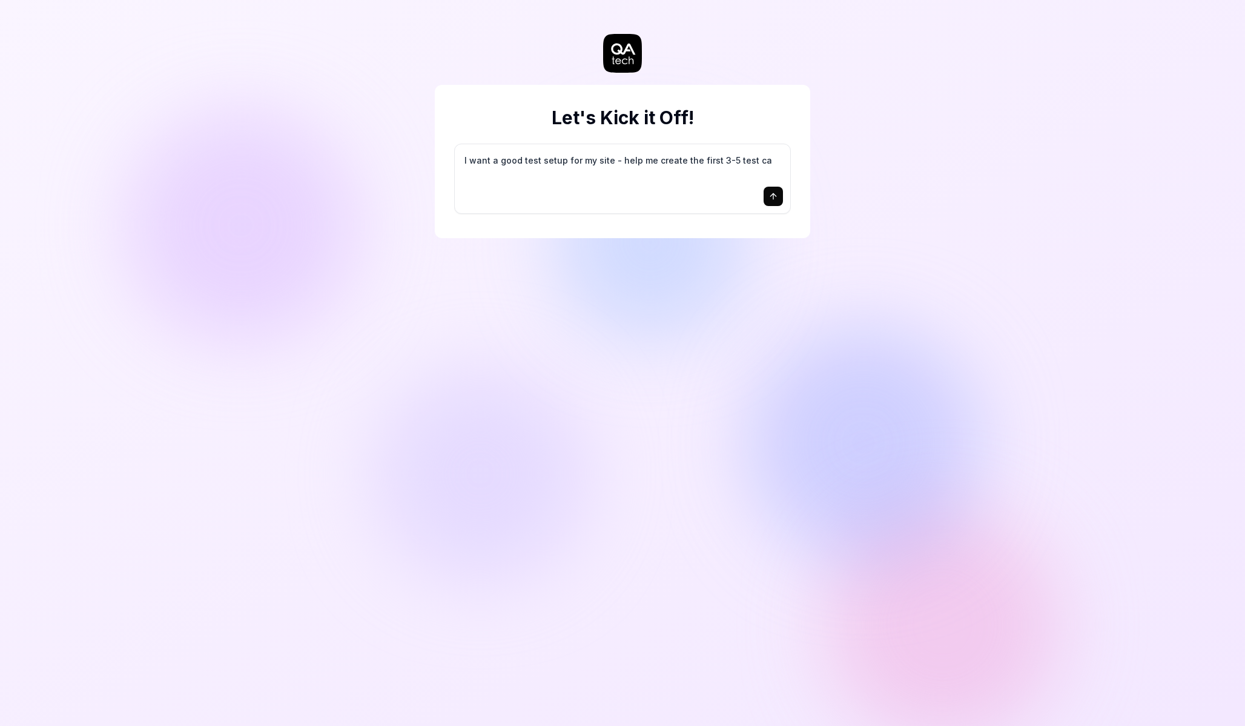
type textarea "*"
type textarea "I want a good test setup for my site - help me create the first 3-5 test cas"
type textarea "*"
type textarea "I want a good test setup for my site - help me create the first 3-5 test case"
type textarea "*"
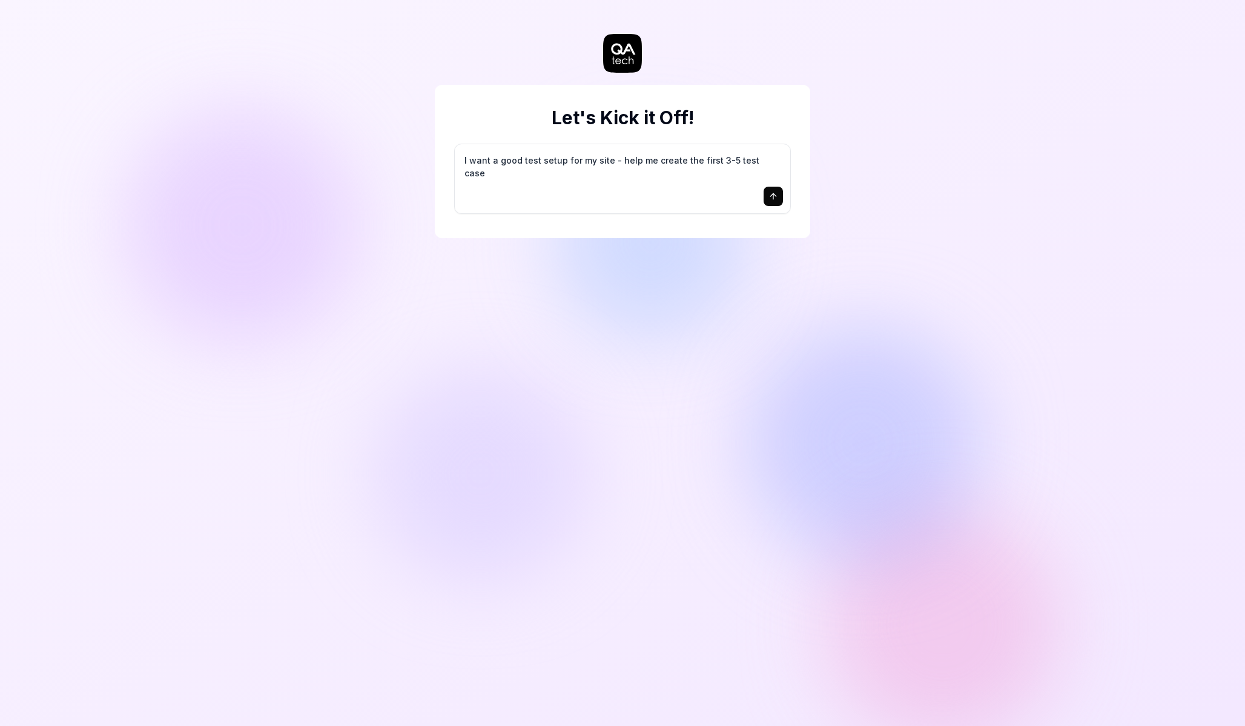
type textarea "I want a good test setup for my site - help me create the first 3-5 test cases"
click at [777, 191] on icon "submit" at bounding box center [774, 196] width 10 height 10
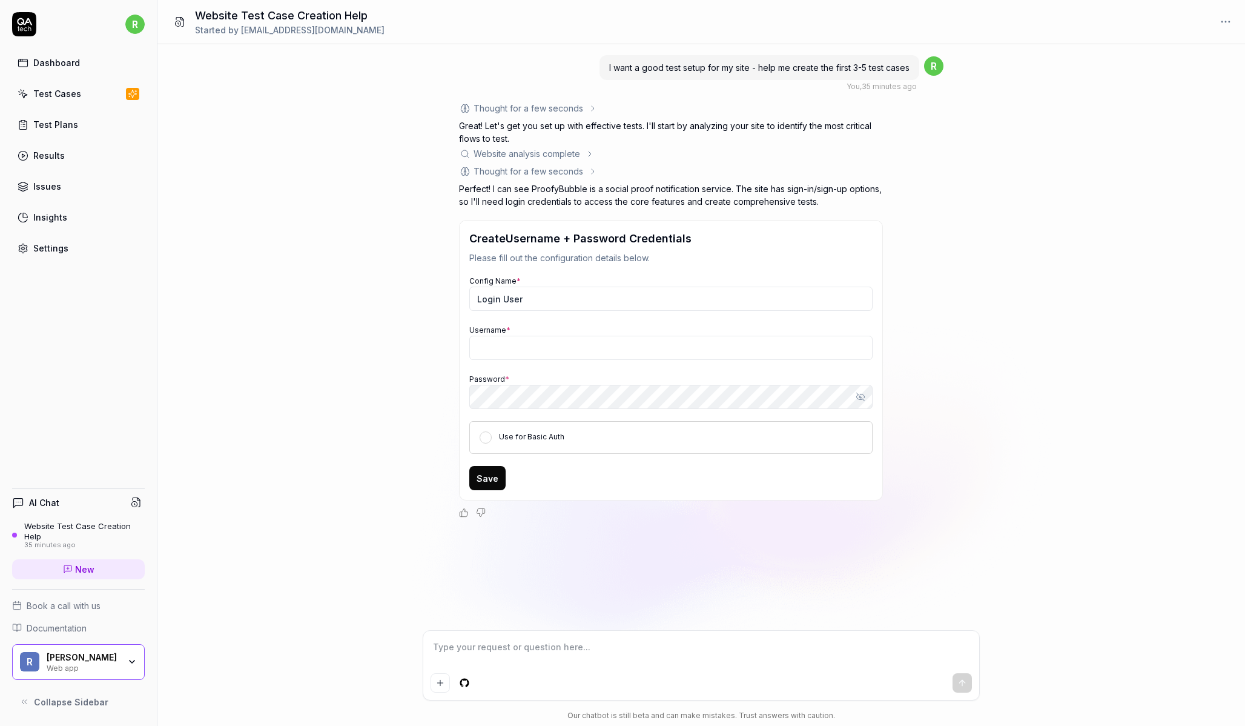
type textarea "*"
